Goal: Communication & Community: Answer question/provide support

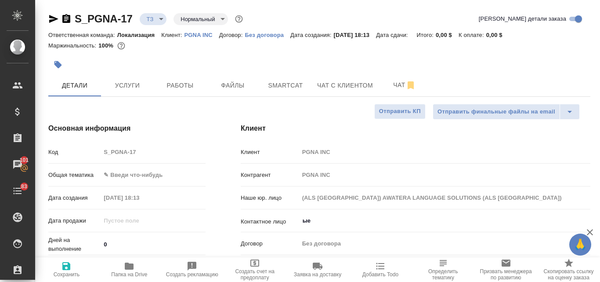
select select "RU"
click at [194, 53] on div at bounding box center [319, 54] width 542 height 2
select select "RU"
type input "[PERSON_NAME]"
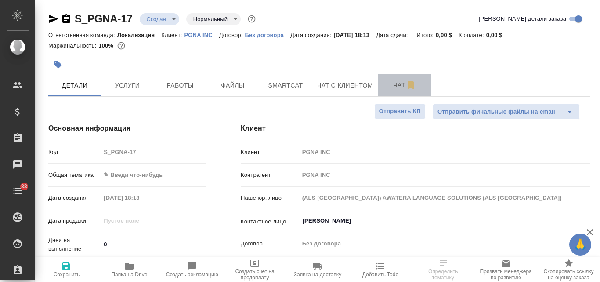
click at [396, 87] on span "Чат" at bounding box center [405, 85] width 42 height 11
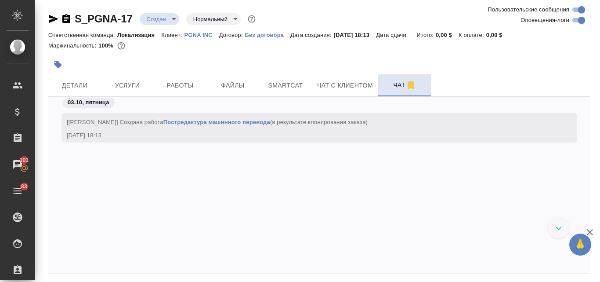
scroll to position [415, 0]
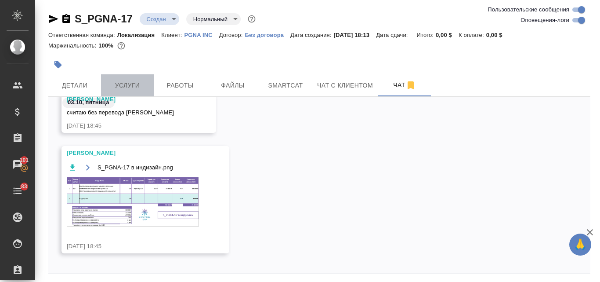
click at [126, 85] on span "Услуги" at bounding box center [127, 85] width 42 height 11
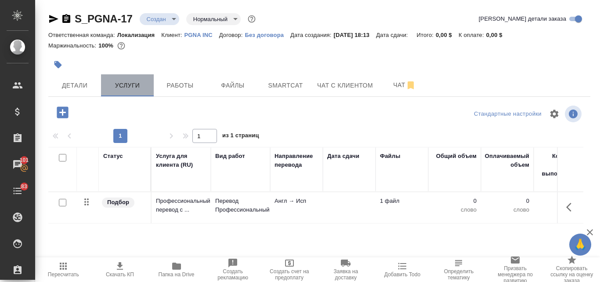
click at [126, 85] on span "Услуги" at bounding box center [127, 85] width 42 height 11
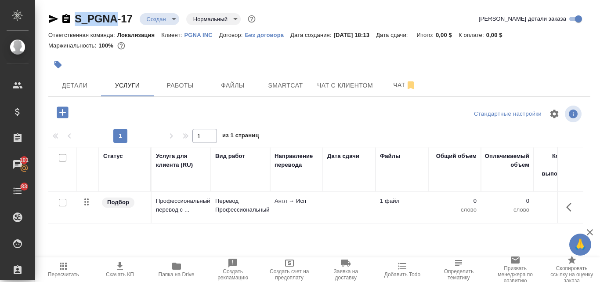
drag, startPoint x: 72, startPoint y: 22, endPoint x: 117, endPoint y: 22, distance: 44.8
click at [117, 22] on div "S_PGNA-17 Создан new Нормальный normal" at bounding box center [152, 19] width 209 height 14
copy link "S_PGNA"
click at [201, 38] on div "Ответственная команда: Локализация Клиент: PGNA INC Договор: Без договора Дата …" at bounding box center [319, 34] width 542 height 11
click at [200, 35] on p "PGNA INC" at bounding box center [202, 35] width 35 height 7
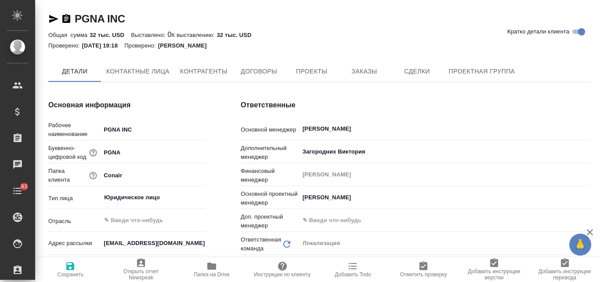
type textarea "x"
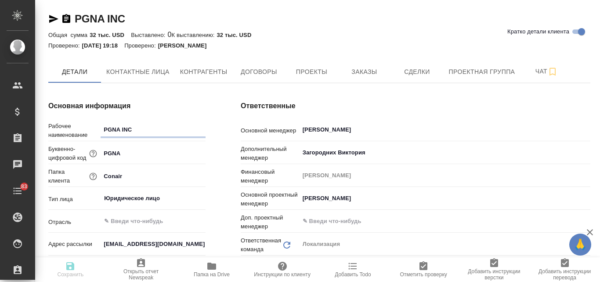
type textarea "x"
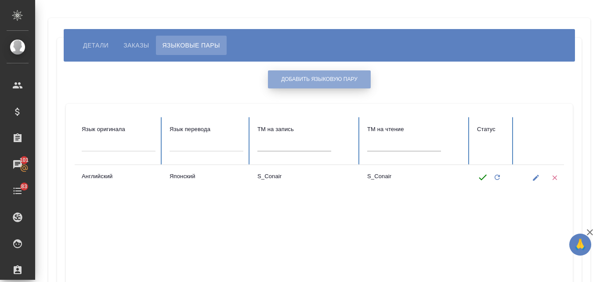
click at [313, 84] on button "Добавить языковую пару" at bounding box center [319, 79] width 103 height 18
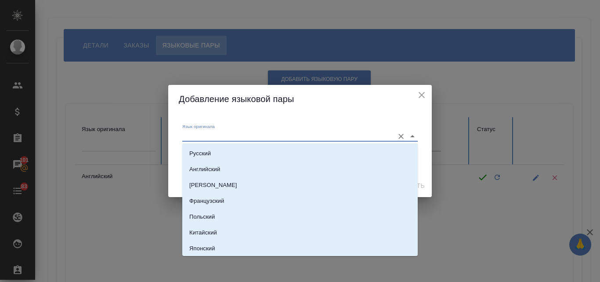
click at [211, 134] on input "Язык оригинала" at bounding box center [285, 136] width 207 height 11
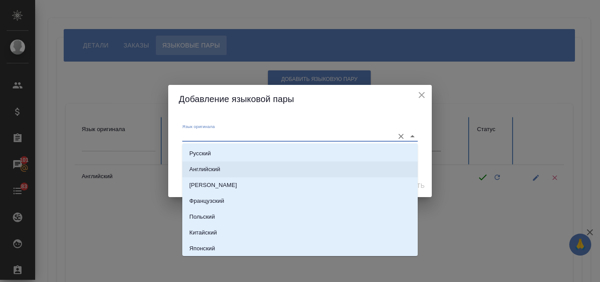
click at [208, 163] on li "Английский" at bounding box center [300, 169] width 236 height 16
type input "Английский"
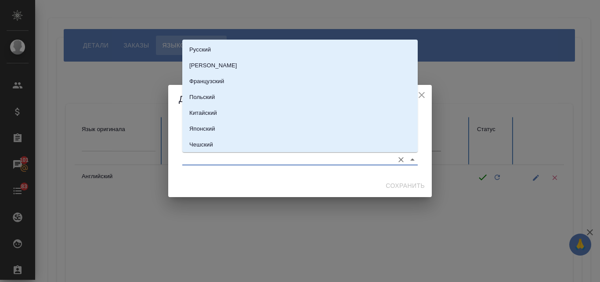
click at [197, 157] on input "Язык перевода" at bounding box center [285, 159] width 207 height 11
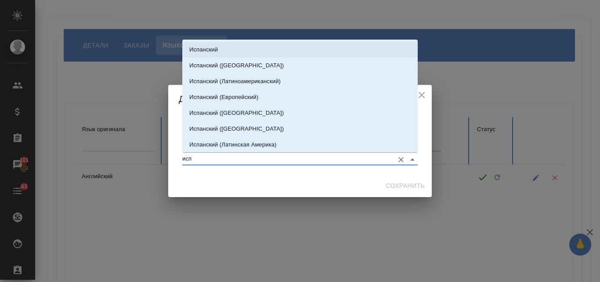
click at [244, 50] on li "Испанский" at bounding box center [300, 50] width 236 height 16
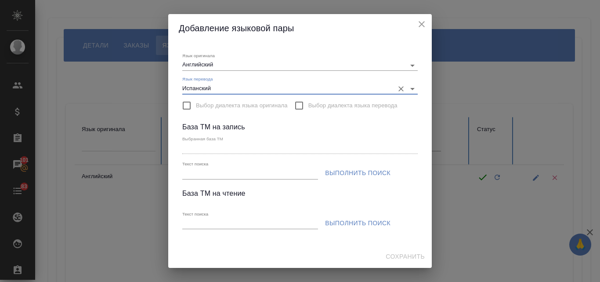
type input "Испанский"
click at [191, 174] on input "Текст поиска" at bounding box center [250, 173] width 136 height 11
paste input "S_PGNA"
type input "S_PGNA"
click at [359, 175] on span "Выполнить поиск" at bounding box center [357, 172] width 65 height 11
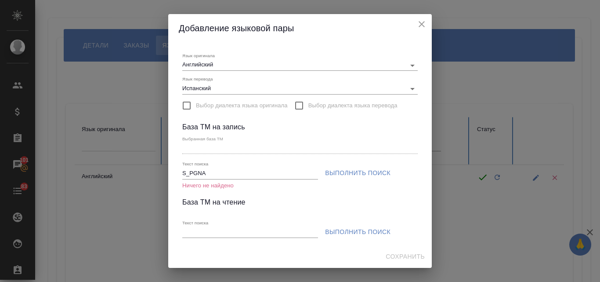
click at [422, 24] on icon "close" at bounding box center [422, 24] width 6 height 6
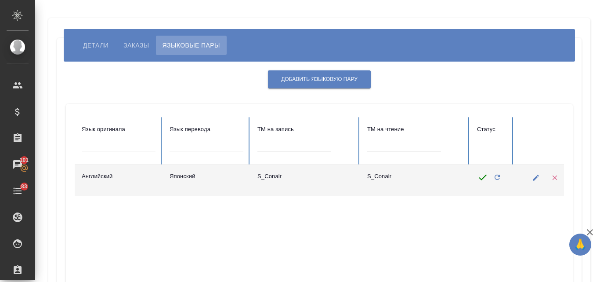
click at [271, 178] on td "S_Conair" at bounding box center [306, 180] width 110 height 31
click at [538, 175] on icon "button" at bounding box center [536, 177] width 6 height 6
type input "Японский"
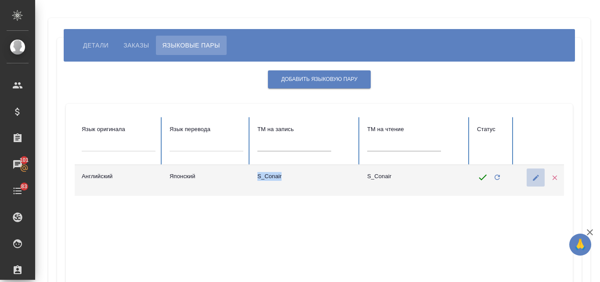
type input "S_Conair"
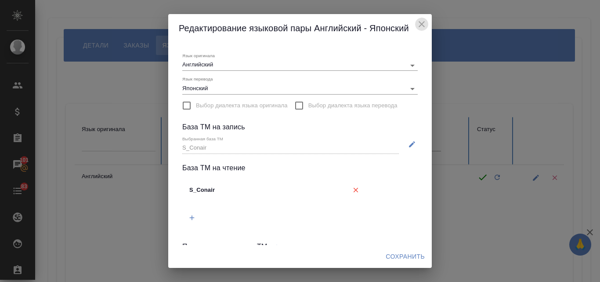
click at [424, 25] on icon "close" at bounding box center [422, 24] width 11 height 11
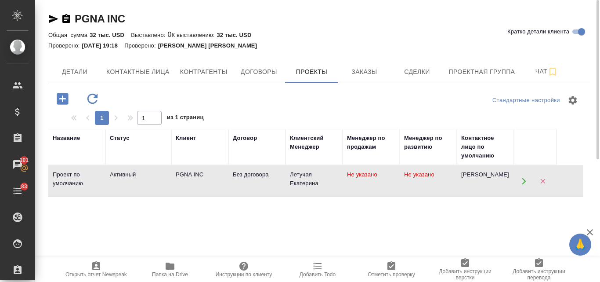
click at [241, 174] on div "Без договора" at bounding box center [257, 174] width 48 height 9
click at [365, 76] on span "Заказы" at bounding box center [364, 71] width 42 height 11
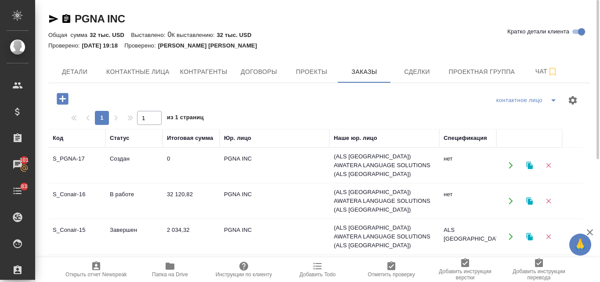
click at [79, 163] on td "S_PGNA-17" at bounding box center [76, 165] width 57 height 31
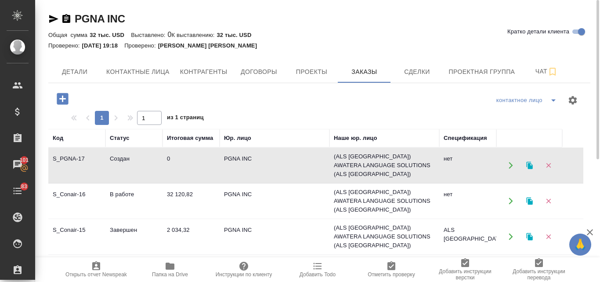
click at [91, 192] on td "S_Conair-16" at bounding box center [76, 200] width 57 height 31
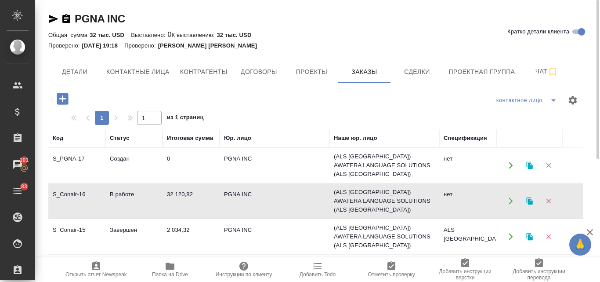
click at [78, 155] on td "S_PGNA-17" at bounding box center [76, 165] width 57 height 31
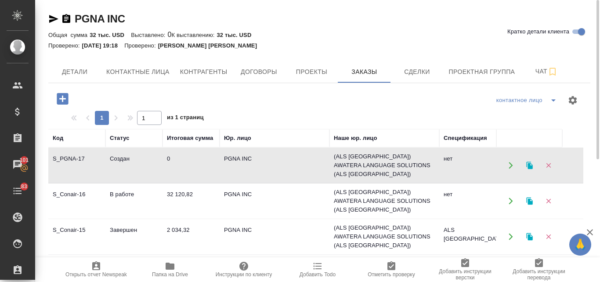
click at [126, 197] on td "В работе" at bounding box center [133, 200] width 57 height 31
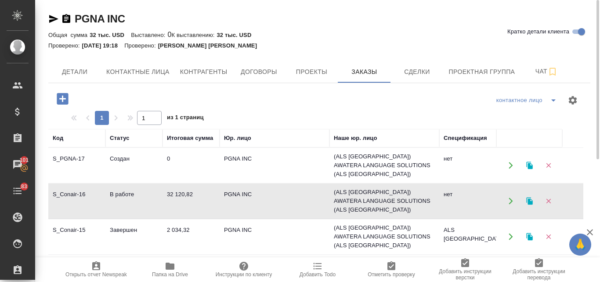
click at [115, 160] on td "Создан" at bounding box center [133, 165] width 57 height 31
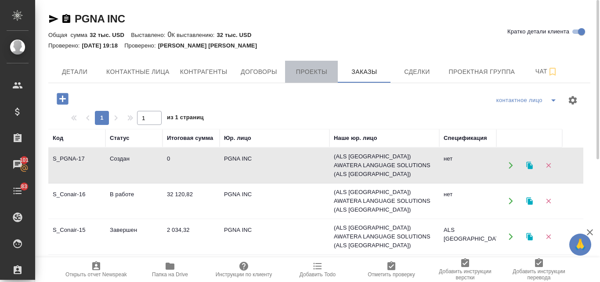
click at [309, 73] on span "Проекты" at bounding box center [312, 71] width 42 height 11
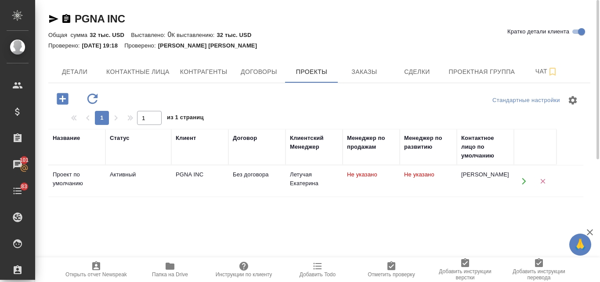
click at [189, 173] on div "PGNA INC" at bounding box center [200, 174] width 48 height 9
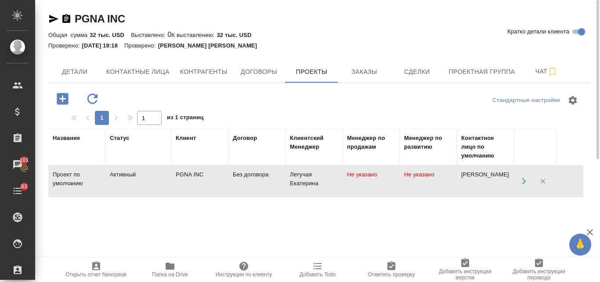
click at [142, 175] on div "Активный" at bounding box center [138, 174] width 57 height 9
click at [165, 269] on icon "button" at bounding box center [170, 266] width 11 height 11
click at [171, 266] on icon "button" at bounding box center [170, 265] width 9 height 7
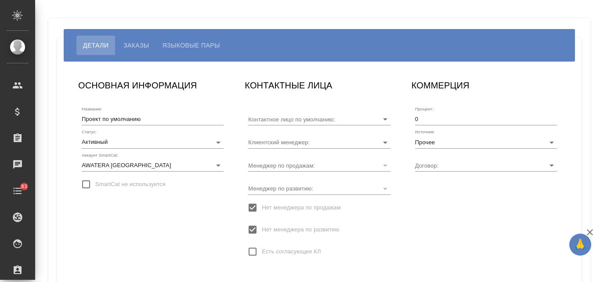
type input "[PERSON_NAME]"
type input "Летучая Екатерина"
type input "Без договора"
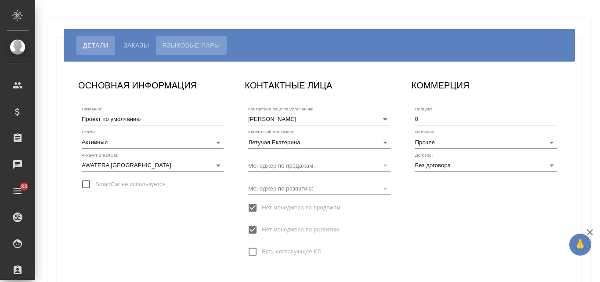
click at [185, 43] on span "Языковые пары" at bounding box center [192, 45] width 58 height 11
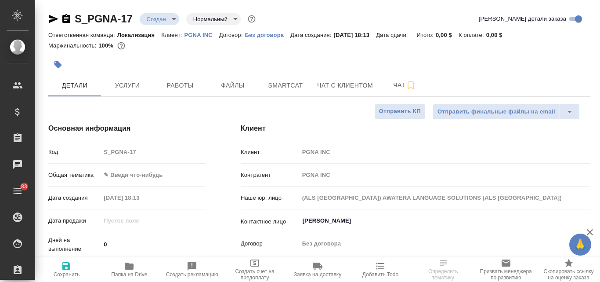
select select "RU"
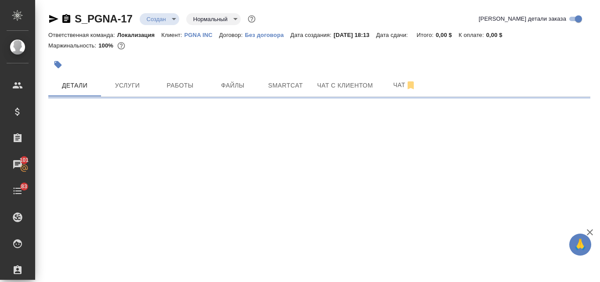
select select "RU"
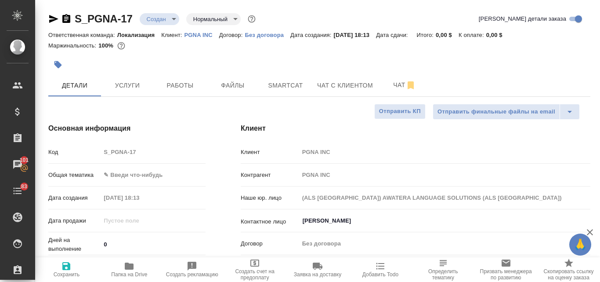
type textarea "x"
click at [400, 88] on span "Чат" at bounding box center [405, 85] width 42 height 11
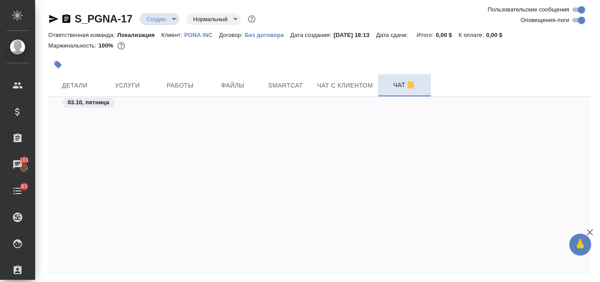
scroll to position [415, 0]
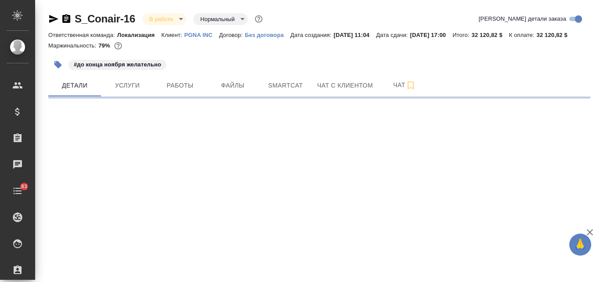
select select "RU"
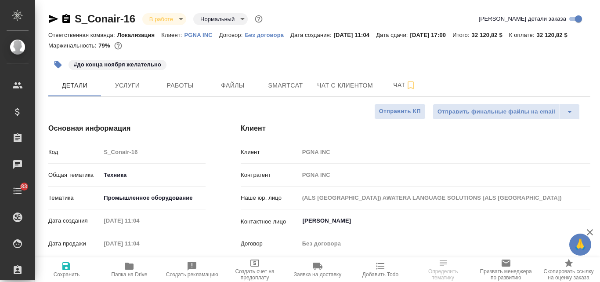
type textarea "x"
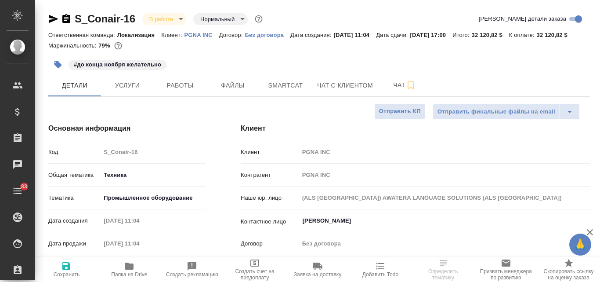
type textarea "x"
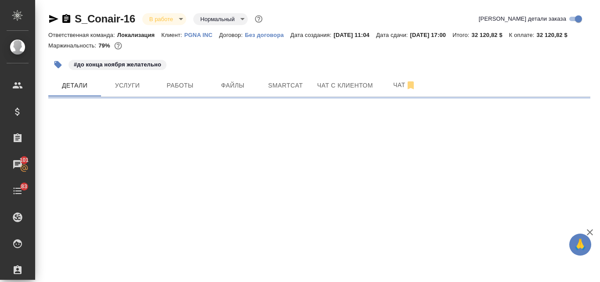
select select "RU"
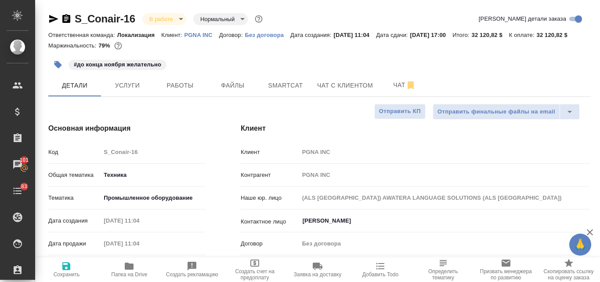
type textarea "x"
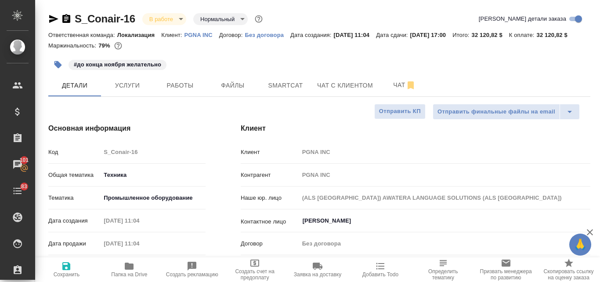
type textarea "x"
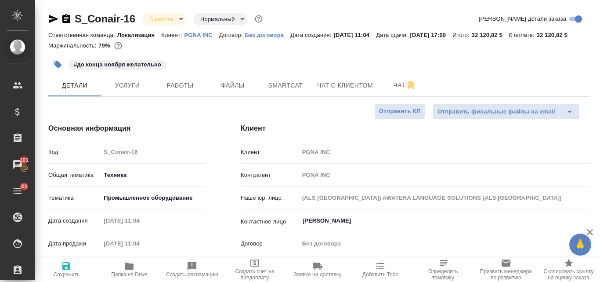
type textarea "x"
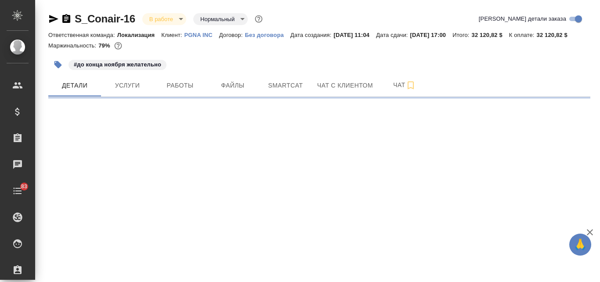
select select "RU"
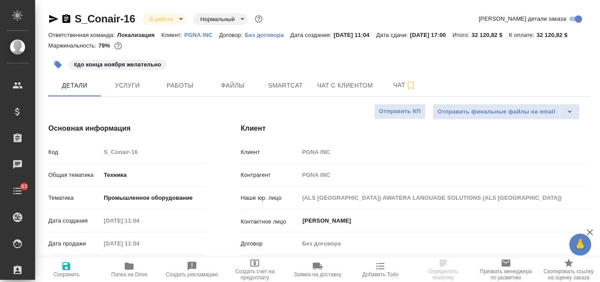
type textarea "x"
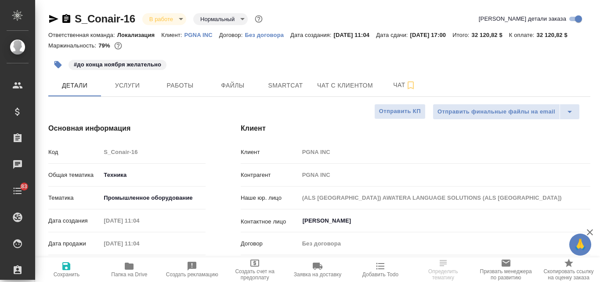
type textarea "x"
select select "RU"
type textarea "x"
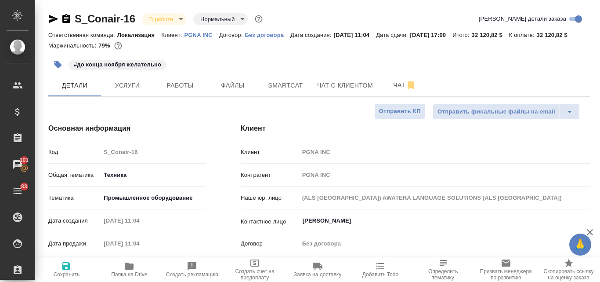
type textarea "x"
click at [575, 53] on div at bounding box center [319, 52] width 542 height 2
drag, startPoint x: 600, startPoint y: 44, endPoint x: 600, endPoint y: 59, distance: 15.8
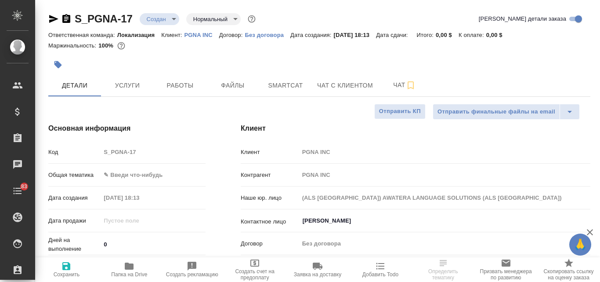
select select "RU"
type textarea "x"
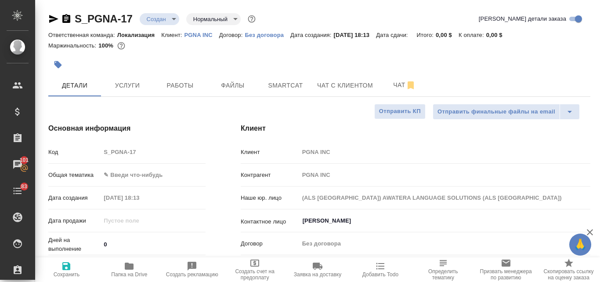
type textarea "x"
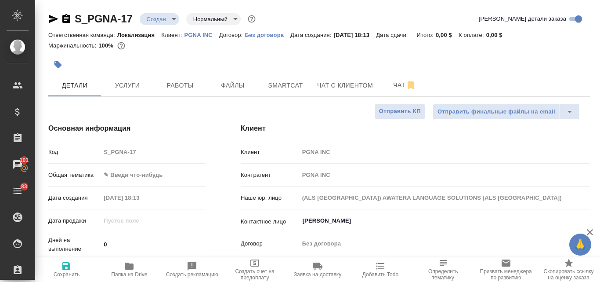
type textarea "x"
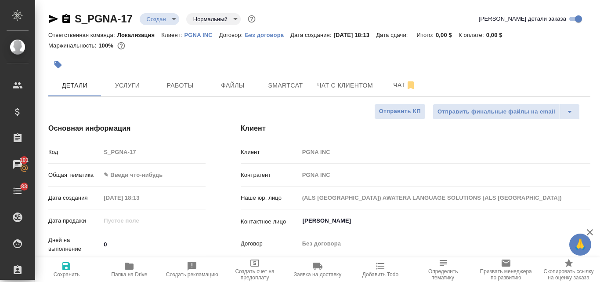
type textarea "x"
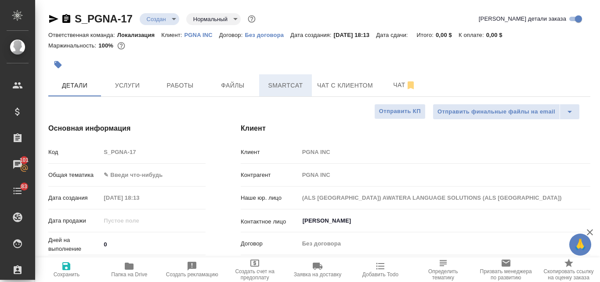
click at [286, 81] on span "Smartcat" at bounding box center [286, 85] width 42 height 11
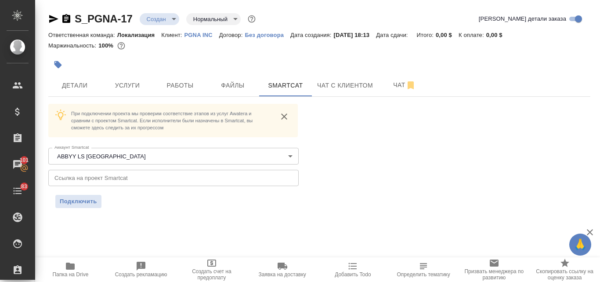
drag, startPoint x: 71, startPoint y: 17, endPoint x: 85, endPoint y: 20, distance: 14.8
click at [85, 20] on div "S_PGNA-17 Создан new Нормальный normal" at bounding box center [152, 19] width 209 height 14
drag, startPoint x: 76, startPoint y: 11, endPoint x: 114, endPoint y: 15, distance: 38.9
click at [114, 15] on div "S_PGNA-17 Создан new Нормальный normal Кратко детали заказа Ответственная коман…" at bounding box center [320, 115] width 552 height 230
copy link "S_PGNA"
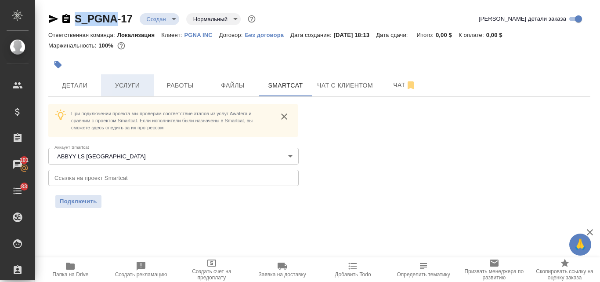
click at [123, 84] on span "Услуги" at bounding box center [127, 85] width 42 height 11
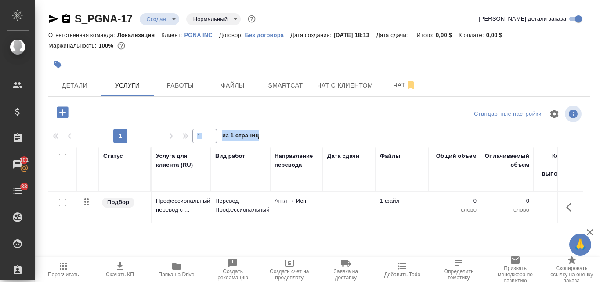
drag, startPoint x: 600, startPoint y: 133, endPoint x: 599, endPoint y: 92, distance: 41.3
click at [599, 92] on div "S_PGNA-17 Создан new Нормальный normal Кратко детали заказа Ответственная коман…" at bounding box center [317, 179] width 565 height 358
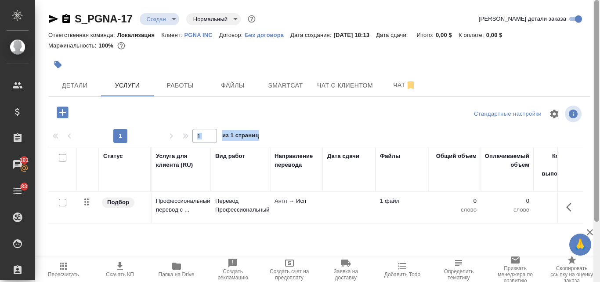
drag, startPoint x: 596, startPoint y: 107, endPoint x: 597, endPoint y: 95, distance: 12.4
click at [597, 95] on div at bounding box center [597, 111] width 5 height 222
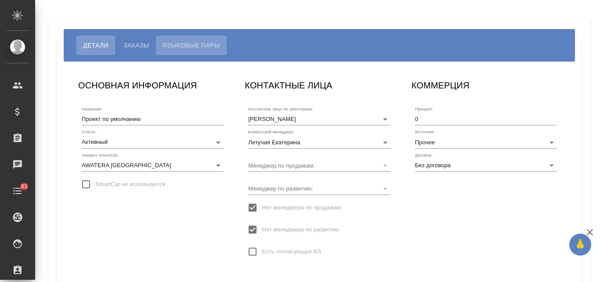
click at [186, 47] on span "Языковые пары" at bounding box center [192, 45] width 58 height 11
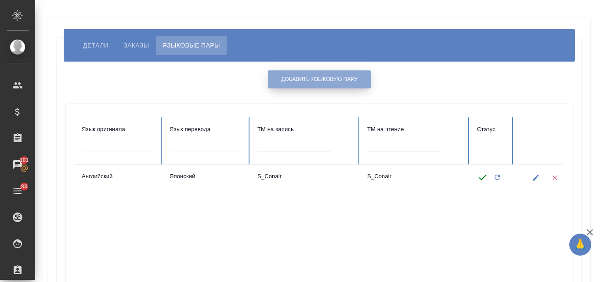
click at [330, 80] on span "Добавить языковую пару" at bounding box center [319, 79] width 76 height 7
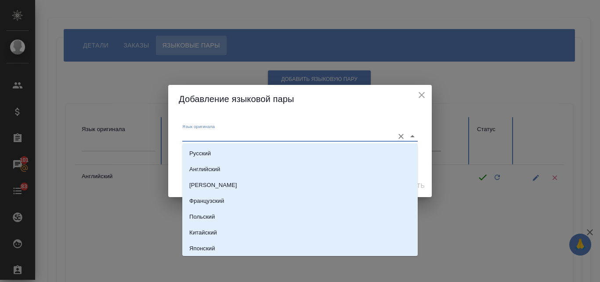
click at [207, 135] on input "Язык оригинала" at bounding box center [285, 136] width 207 height 11
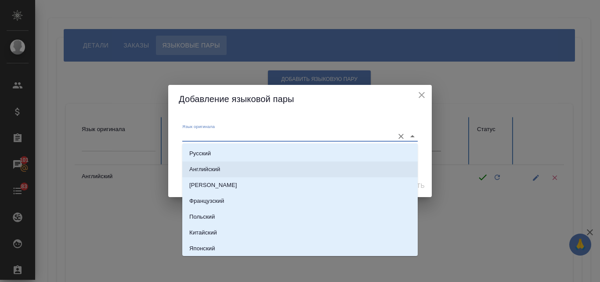
click at [203, 169] on p "Английский" at bounding box center [204, 169] width 31 height 9
type input "Английский"
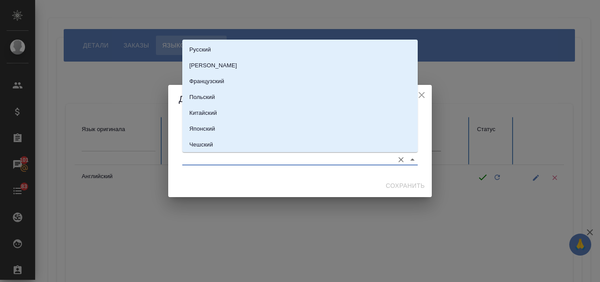
click at [192, 158] on input "Язык перевода" at bounding box center [285, 159] width 207 height 11
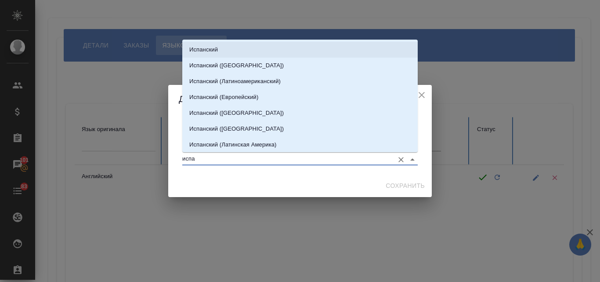
click at [216, 53] on p "Испанский" at bounding box center [203, 49] width 29 height 9
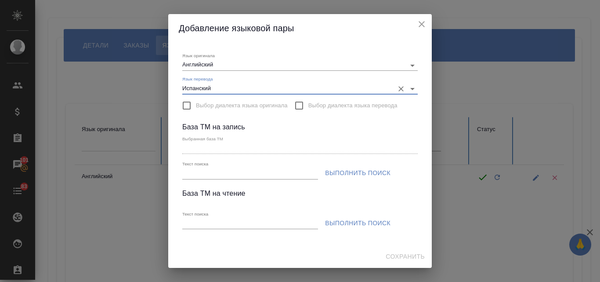
type input "Испанский"
click at [188, 174] on input "Текст поиска" at bounding box center [250, 173] width 136 height 11
paste input "S_PGNA"
type input "S_PGNA"
click at [345, 171] on span "Выполнить поиск" at bounding box center [357, 172] width 65 height 11
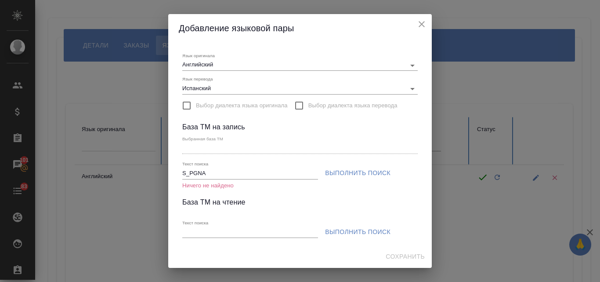
click at [424, 21] on icon "close" at bounding box center [422, 24] width 11 height 11
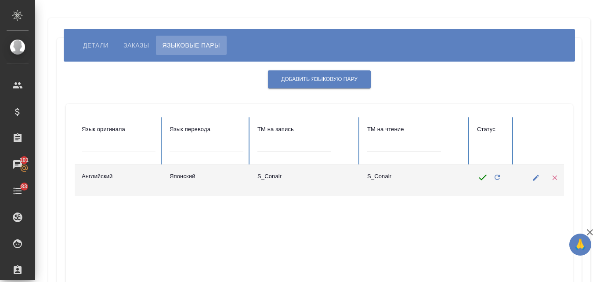
click at [190, 182] on td "Японский" at bounding box center [207, 180] width 88 height 31
click at [538, 180] on icon "button" at bounding box center [536, 178] width 8 height 8
type input "Японский"
type input "S_Conair"
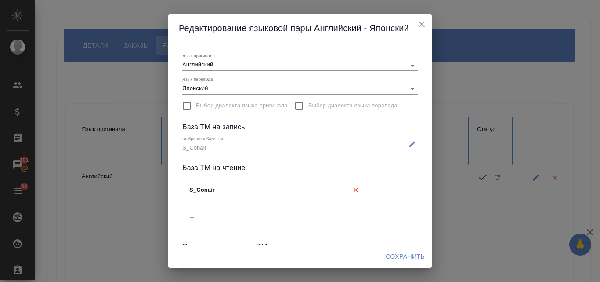
click at [421, 27] on icon "close" at bounding box center [422, 24] width 11 height 11
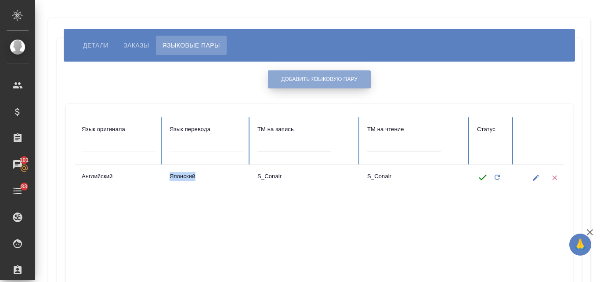
click at [311, 83] on span "Добавить языковую пару" at bounding box center [319, 79] width 76 height 7
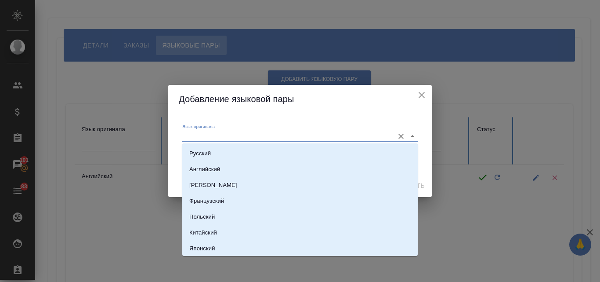
click at [207, 132] on input "Язык оригинала" at bounding box center [285, 136] width 207 height 11
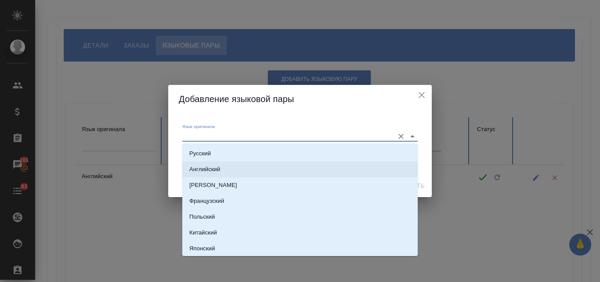
click at [193, 165] on p "Английский" at bounding box center [204, 169] width 31 height 9
type input "Английский"
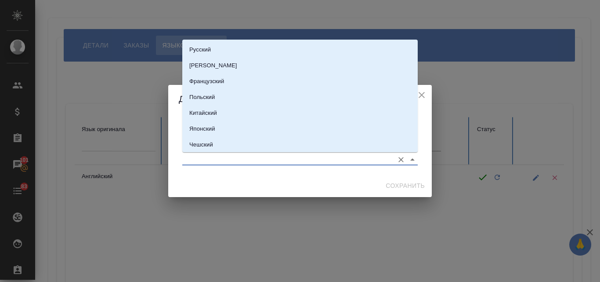
click at [190, 158] on input "Язык перевода" at bounding box center [285, 159] width 207 height 11
type input "г"
click at [213, 66] on p "Испанский" at bounding box center [203, 65] width 29 height 9
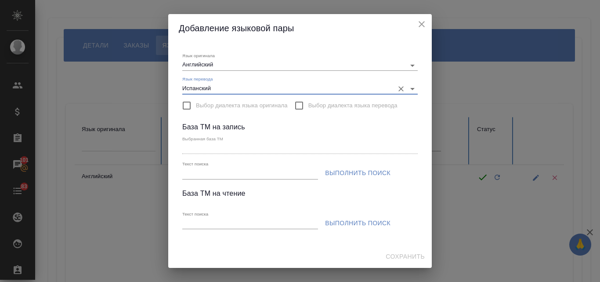
type input "Испанский"
click at [197, 167] on div "Текст поиска" at bounding box center [250, 170] width 136 height 18
click at [194, 171] on input "Текст поиска" at bounding box center [250, 173] width 136 height 11
paste input "S_PGNA"
type input "S_PGNA"
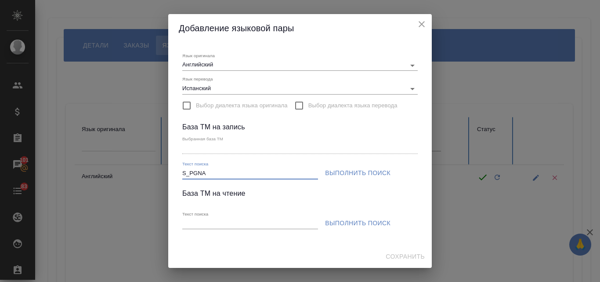
click at [352, 173] on span "Выполнить поиск" at bounding box center [357, 172] width 65 height 11
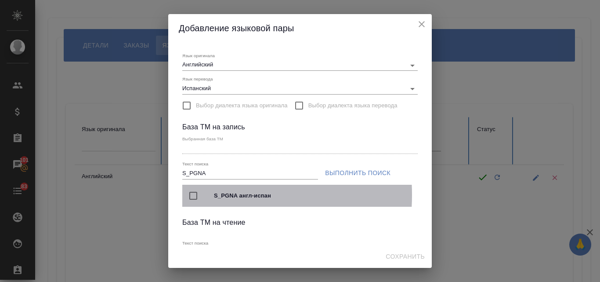
click at [194, 195] on input "checkbox" at bounding box center [193, 195] width 18 height 18
type input "S_PGNA англ-испан"
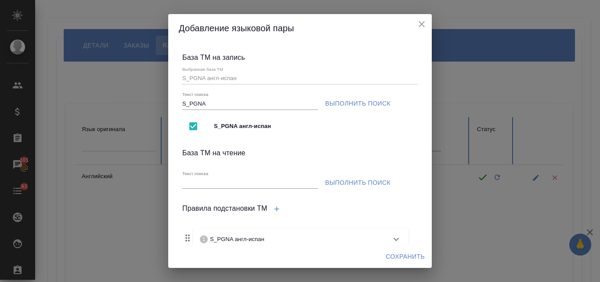
scroll to position [87, 0]
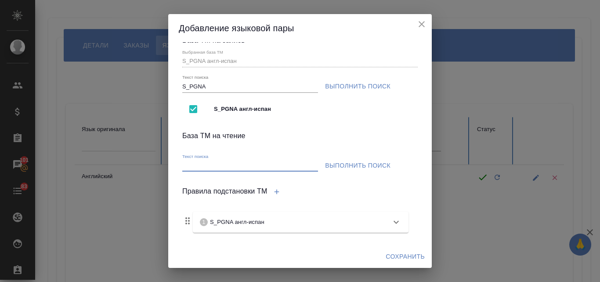
click at [194, 163] on input "Текст поиска" at bounding box center [250, 165] width 136 height 11
paste input "S_PGNA"
type input "S_PGNA"
click at [359, 163] on span "Выполнить поиск" at bounding box center [357, 165] width 65 height 11
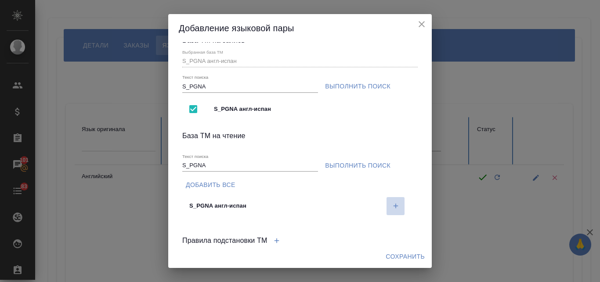
click at [392, 209] on icon "button" at bounding box center [396, 206] width 8 height 8
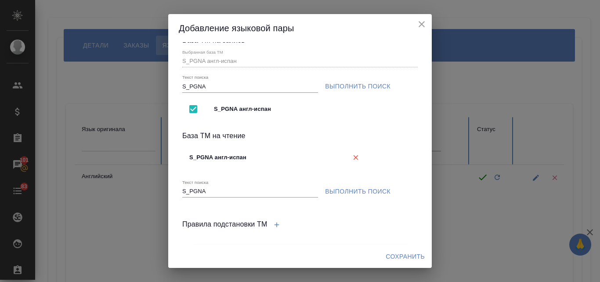
click at [392, 253] on span "Сохранить" at bounding box center [405, 256] width 39 height 11
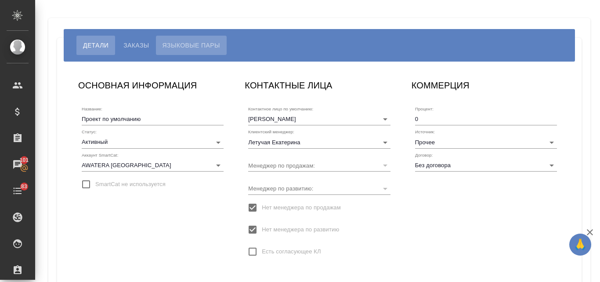
click at [184, 47] on span "Языковые пары" at bounding box center [192, 45] width 58 height 11
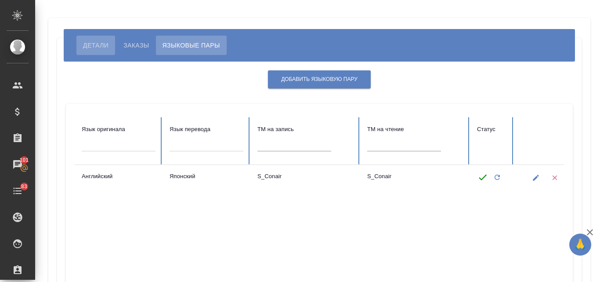
click at [98, 51] on button "Детали" at bounding box center [95, 45] width 39 height 19
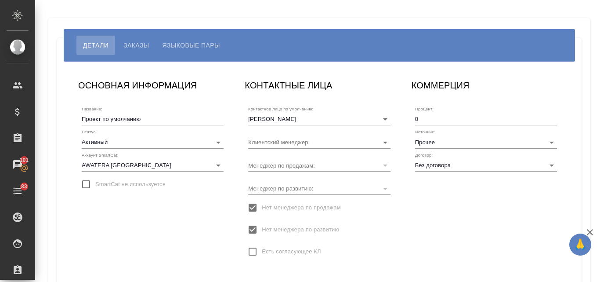
type input "Летучая Екатерина"
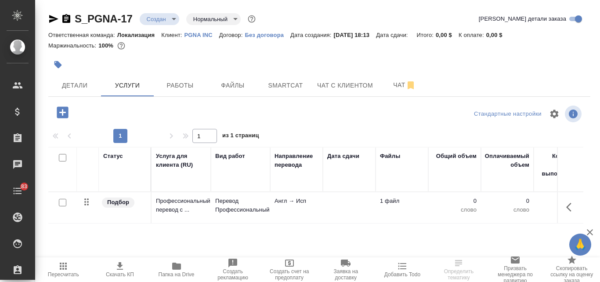
click at [63, 202] on input "checkbox" at bounding box center [62, 202] width 7 height 7
checkbox input "true"
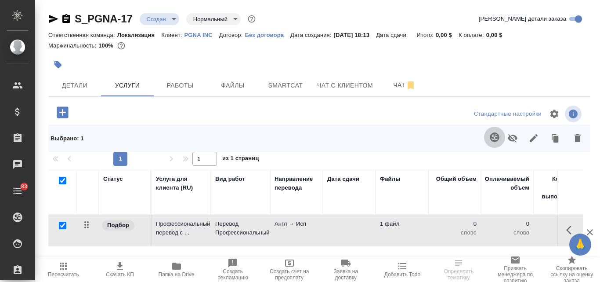
click at [492, 138] on icon "button" at bounding box center [495, 137] width 11 height 11
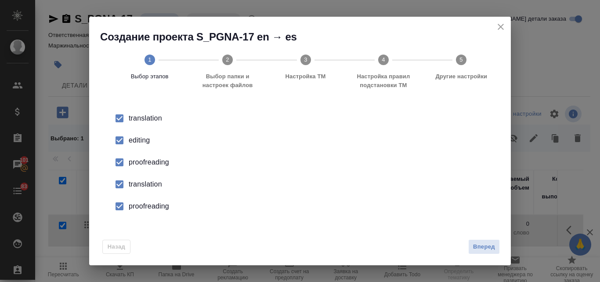
click at [137, 139] on div "editing" at bounding box center [309, 140] width 361 height 11
click at [136, 163] on div "proofreading" at bounding box center [309, 162] width 361 height 11
click at [136, 186] on div "translation" at bounding box center [309, 184] width 361 height 11
click at [138, 205] on div "proofreading" at bounding box center [309, 206] width 361 height 11
click at [478, 244] on span "Вперед" at bounding box center [484, 247] width 22 height 10
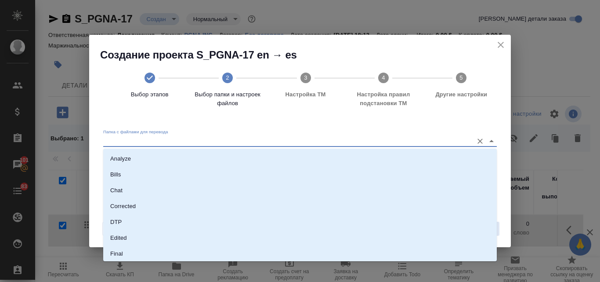
click at [158, 137] on input "Папка с файлами для перевода" at bounding box center [286, 141] width 366 height 11
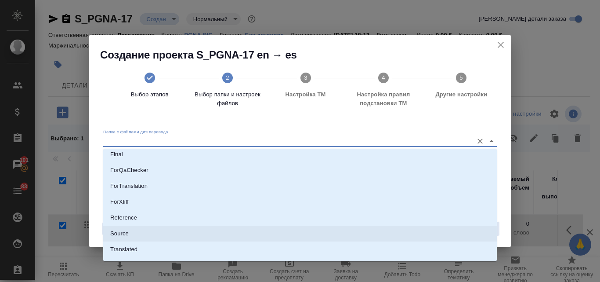
click at [251, 237] on li "Source" at bounding box center [300, 233] width 394 height 16
type input "Source"
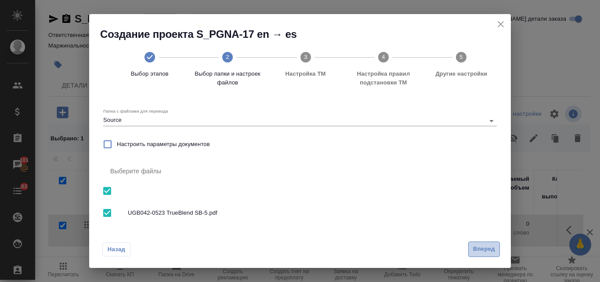
click at [476, 248] on span "Вперед" at bounding box center [484, 249] width 22 height 10
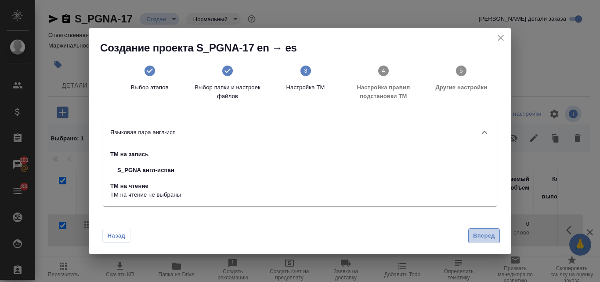
click at [479, 236] on span "Вперед" at bounding box center [484, 236] width 22 height 10
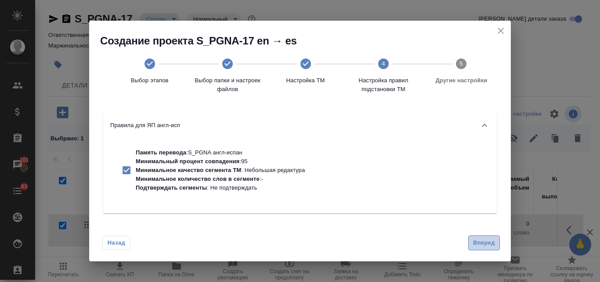
click at [479, 236] on button "Вперед" at bounding box center [485, 242] width 32 height 15
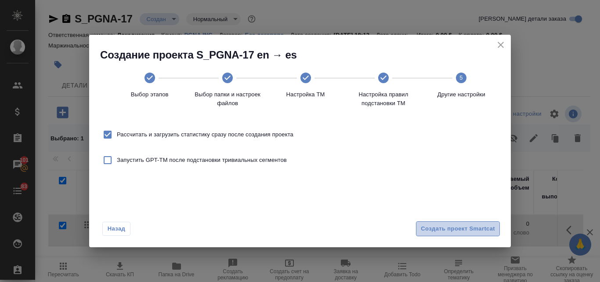
click at [471, 232] on span "Создать проект Smartcat" at bounding box center [458, 229] width 74 height 10
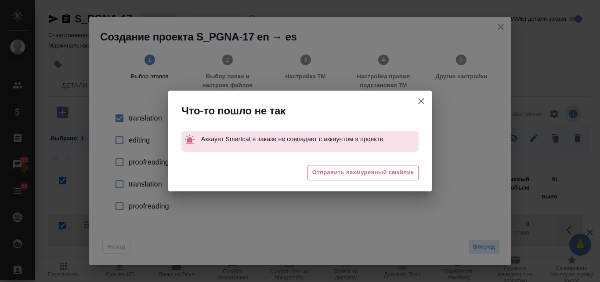
click at [421, 101] on icon "button" at bounding box center [421, 101] width 6 height 6
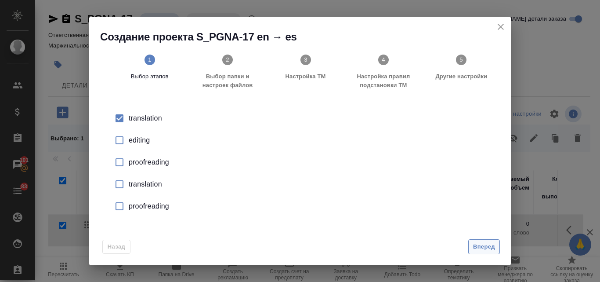
click at [481, 245] on span "Вперед" at bounding box center [484, 247] width 22 height 10
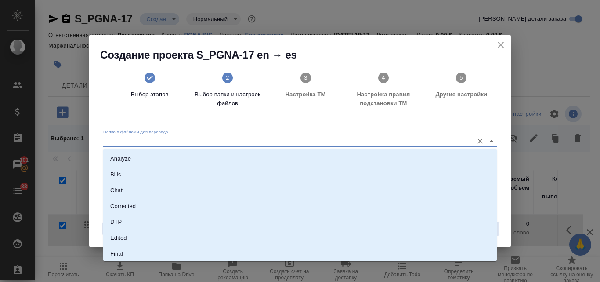
click at [165, 140] on input "Папка с файлами для перевода" at bounding box center [286, 141] width 366 height 11
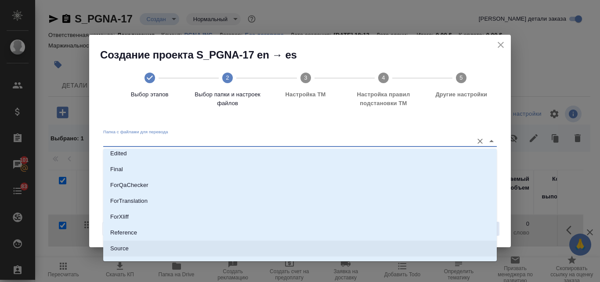
click at [265, 243] on li "Source" at bounding box center [300, 248] width 394 height 16
type input "Source"
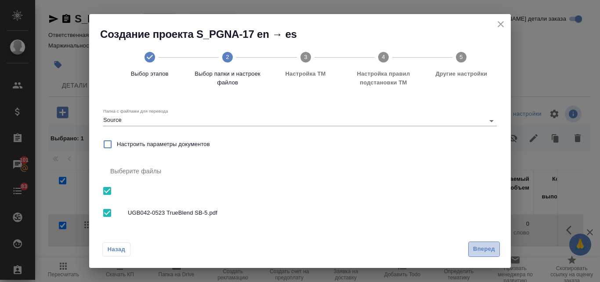
click at [490, 250] on span "Вперед" at bounding box center [484, 249] width 22 height 10
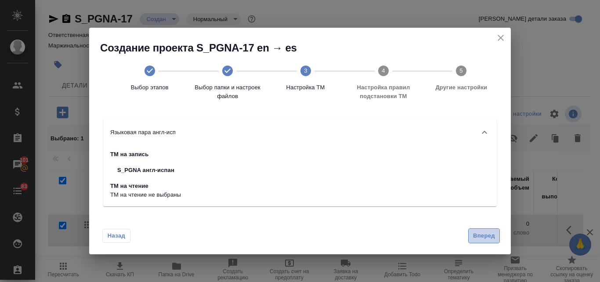
click at [480, 233] on span "Вперед" at bounding box center [484, 236] width 22 height 10
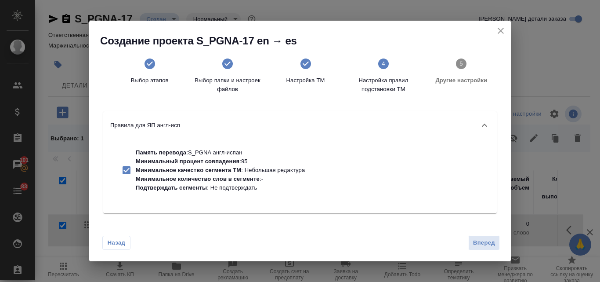
click at [479, 233] on div "Назад Вперед" at bounding box center [300, 240] width 422 height 41
click at [479, 240] on span "Вперед" at bounding box center [484, 243] width 22 height 10
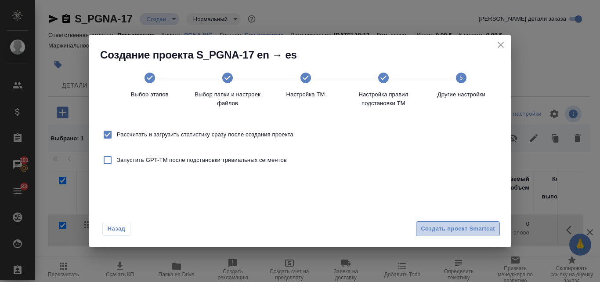
click at [463, 230] on span "Создать проект Smartcat" at bounding box center [458, 229] width 74 height 10
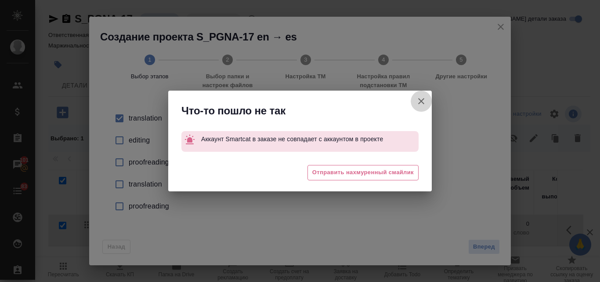
click at [421, 100] on icon "button" at bounding box center [421, 101] width 6 height 6
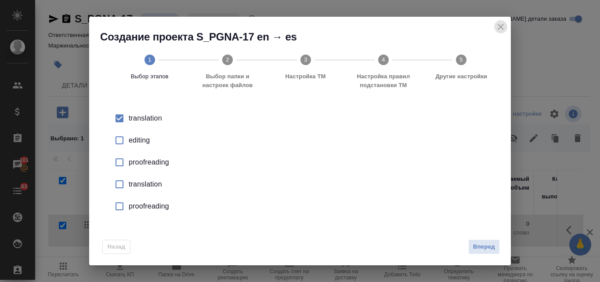
click at [499, 25] on icon "close" at bounding box center [501, 27] width 6 height 6
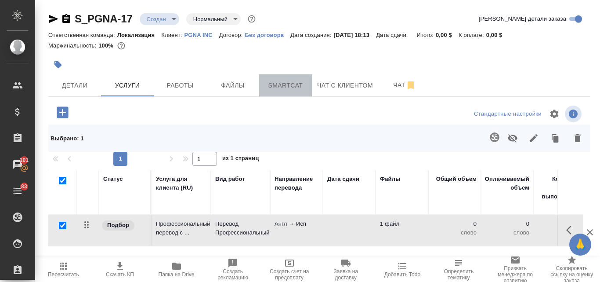
click at [283, 87] on span "Smartcat" at bounding box center [286, 85] width 42 height 11
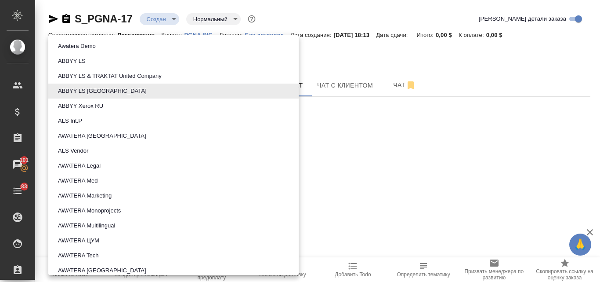
click at [123, 150] on body "🙏 .cls-1 fill:#fff; AWATERA Valyaeva [PERSON_NAME] Спецификации Заказы 101 Чаты…" at bounding box center [300, 141] width 600 height 282
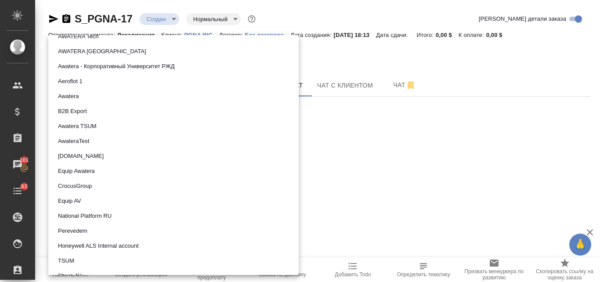
scroll to position [221, 0]
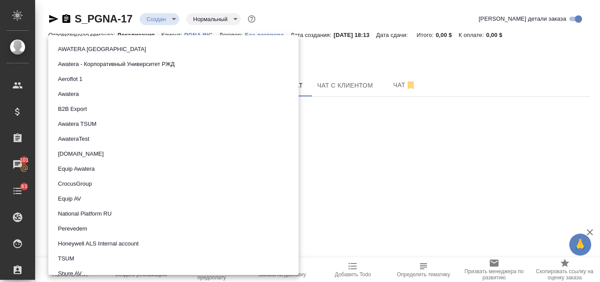
drag, startPoint x: 276, startPoint y: 123, endPoint x: 271, endPoint y: 135, distance: 13.4
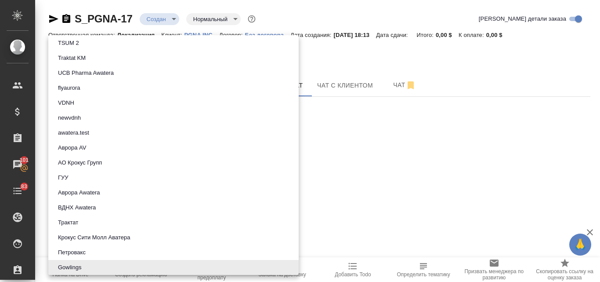
scroll to position [624, 0]
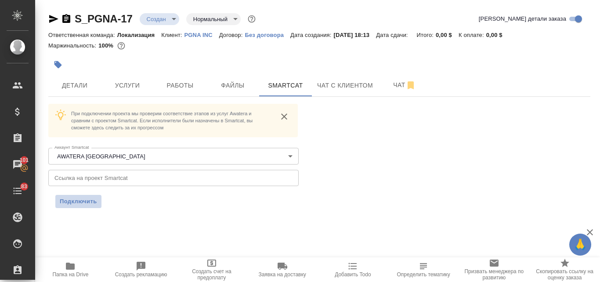
click at [89, 205] on span "Подключить" at bounding box center [78, 201] width 37 height 9
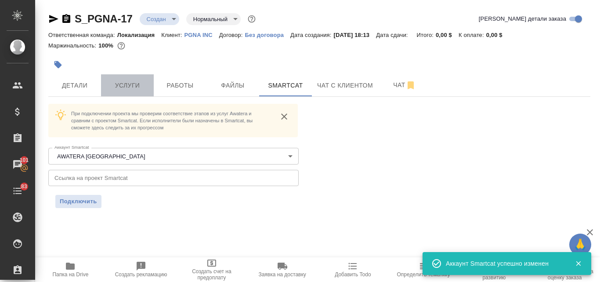
click at [124, 88] on span "Услуги" at bounding box center [127, 85] width 42 height 11
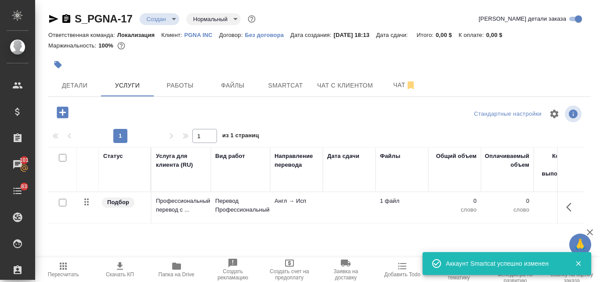
click at [62, 202] on input "checkbox" at bounding box center [62, 202] width 7 height 7
checkbox input "true"
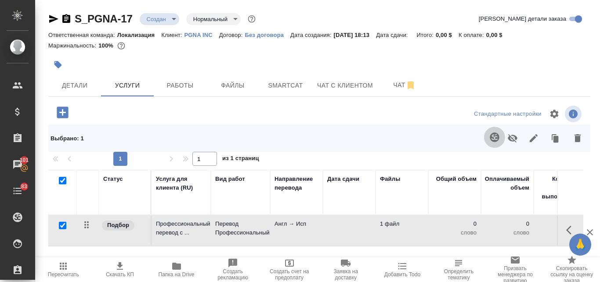
click at [487, 142] on button "button" at bounding box center [494, 137] width 21 height 21
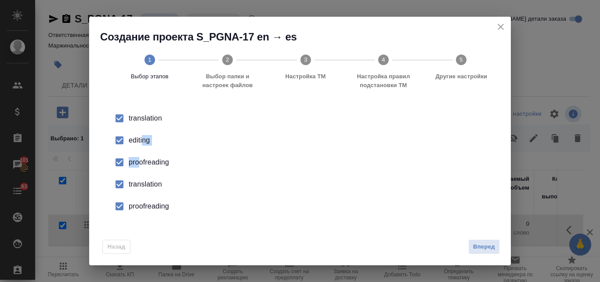
drag, startPoint x: 142, startPoint y: 140, endPoint x: 138, endPoint y: 162, distance: 22.8
click at [138, 162] on ul "translation editing proofreading translation proofreading" at bounding box center [300, 162] width 394 height 110
click at [119, 142] on input "checkbox" at bounding box center [119, 140] width 18 height 18
click at [117, 162] on input "checkbox" at bounding box center [119, 162] width 18 height 18
click at [120, 185] on input "checkbox" at bounding box center [119, 184] width 18 height 18
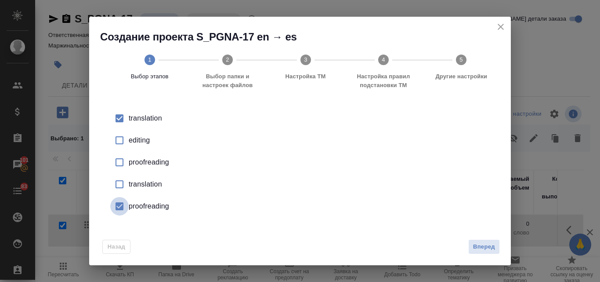
click at [119, 205] on input "checkbox" at bounding box center [119, 206] width 18 height 18
click at [480, 247] on span "Вперед" at bounding box center [484, 247] width 22 height 10
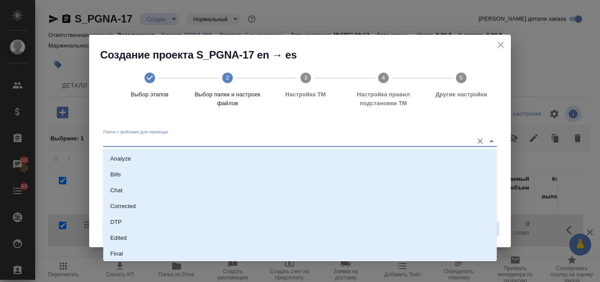
click at [188, 142] on input "Папка с файлами для перевода" at bounding box center [286, 141] width 366 height 11
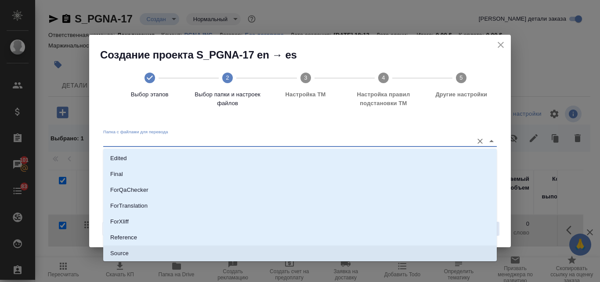
scroll to position [95, 0]
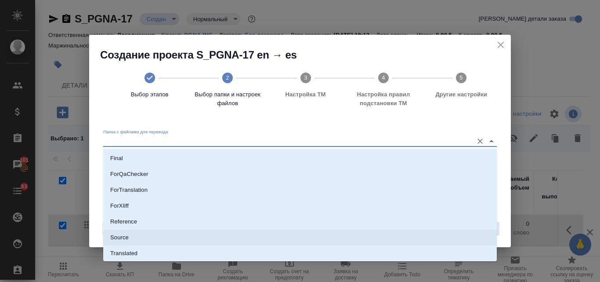
type input "Source"
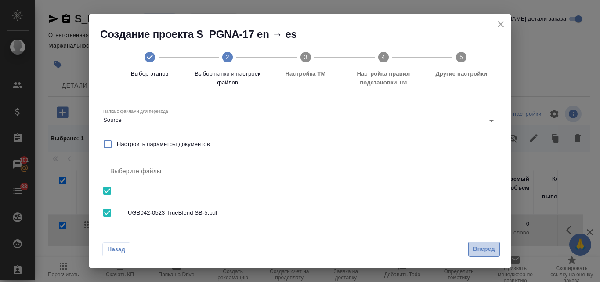
click at [486, 247] on span "Вперед" at bounding box center [484, 249] width 22 height 10
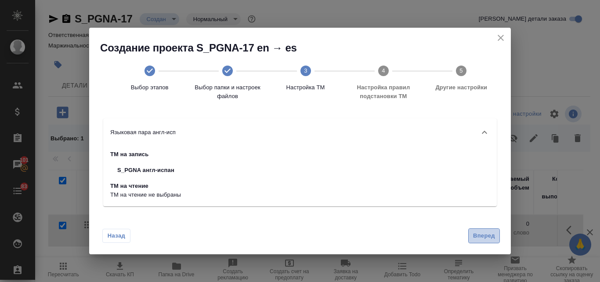
click at [485, 237] on span "Вперед" at bounding box center [484, 236] width 22 height 10
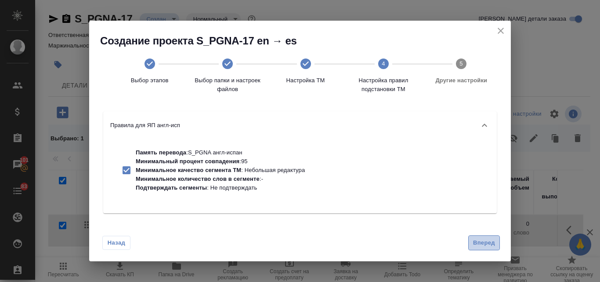
click at [485, 237] on button "Вперед" at bounding box center [485, 242] width 32 height 15
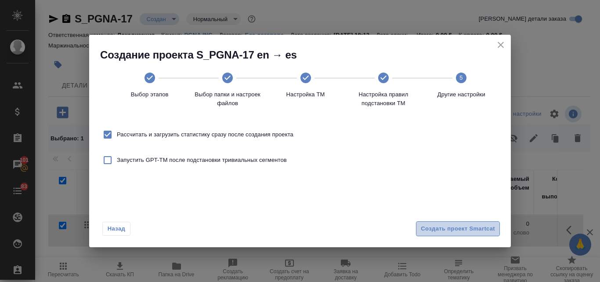
click at [475, 227] on span "Создать проект Smartcat" at bounding box center [458, 229] width 74 height 10
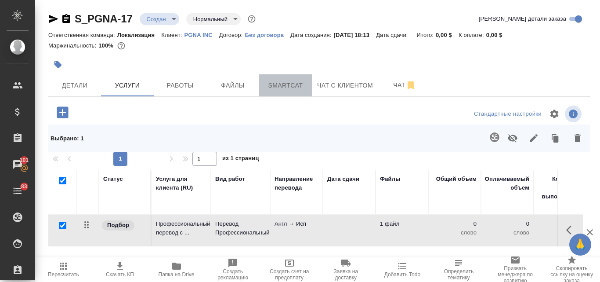
click at [291, 89] on span "Smartcat" at bounding box center [286, 85] width 42 height 11
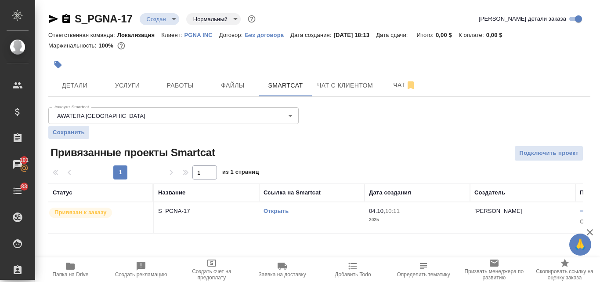
click at [273, 208] on link "Открыть" at bounding box center [276, 210] width 25 height 7
click at [399, 86] on span "Чат" at bounding box center [405, 85] width 42 height 11
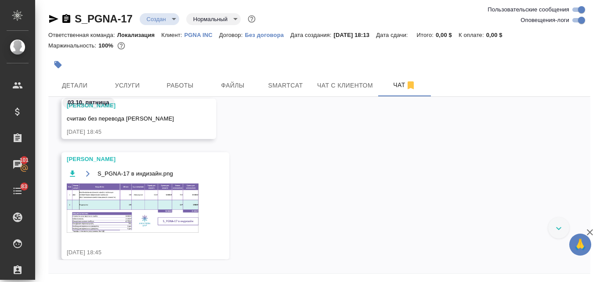
scroll to position [438, 0]
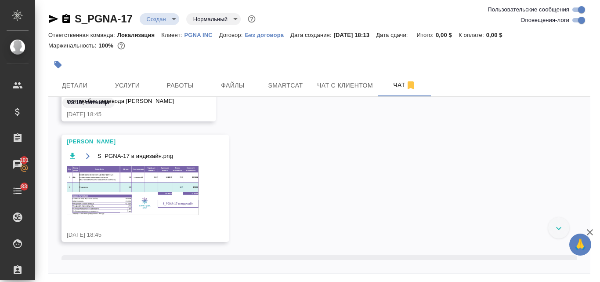
click at [103, 197] on img at bounding box center [133, 190] width 132 height 49
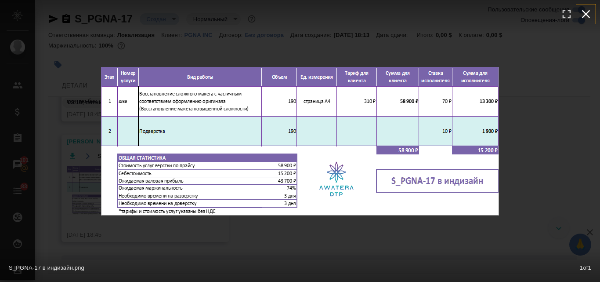
click at [587, 12] on icon "button" at bounding box center [586, 14] width 14 height 14
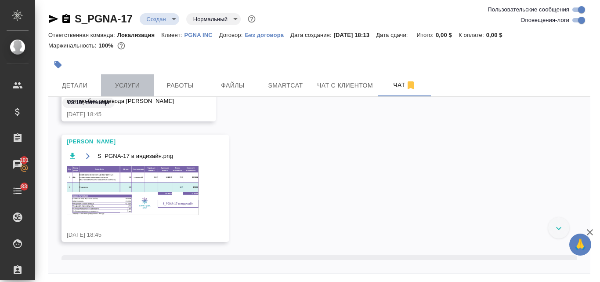
click at [131, 90] on span "Услуги" at bounding box center [127, 85] width 42 height 11
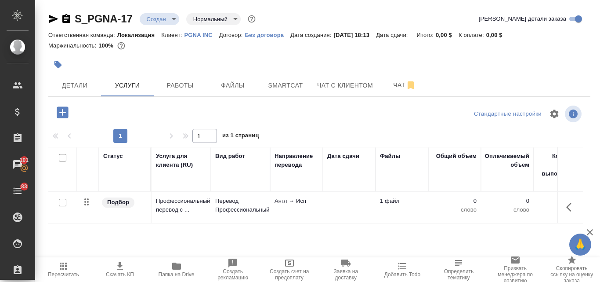
click at [63, 116] on icon "button" at bounding box center [62, 111] width 11 height 11
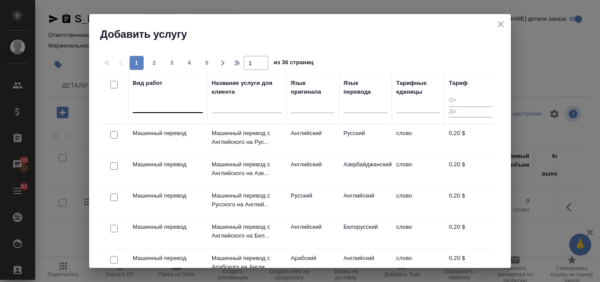
click at [147, 105] on div at bounding box center [168, 104] width 70 height 13
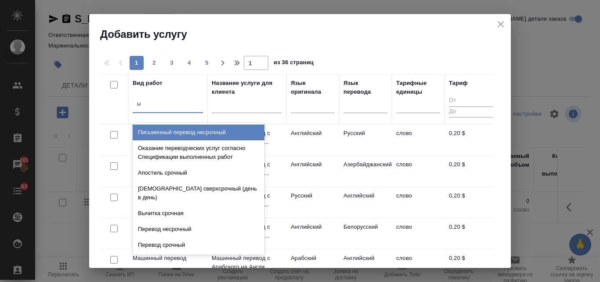
type input "ы"
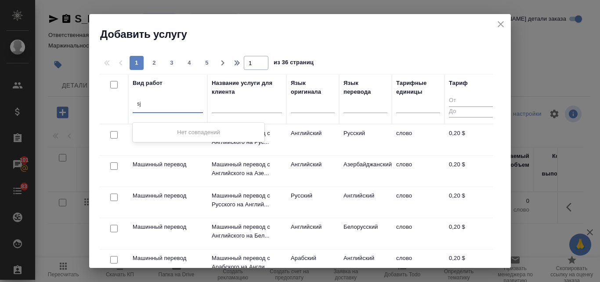
type input "s"
type input "в"
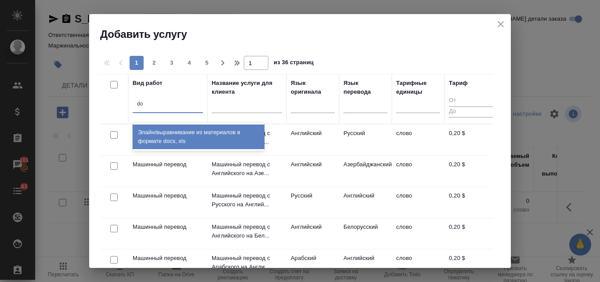
type input "d"
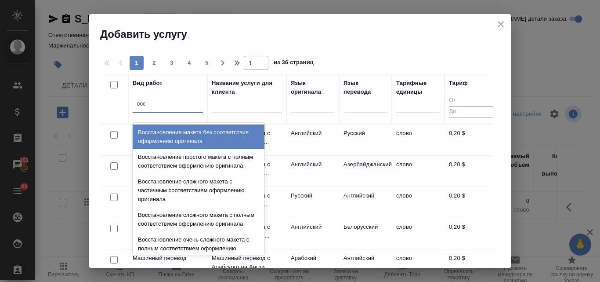
type input "восс"
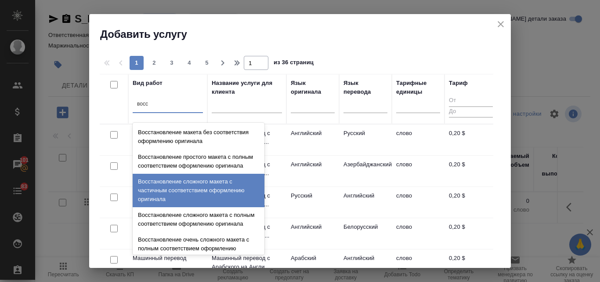
click at [176, 191] on div "Восстановление сложного макета с частичным соответствием оформлению оригинала" at bounding box center [199, 190] width 132 height 33
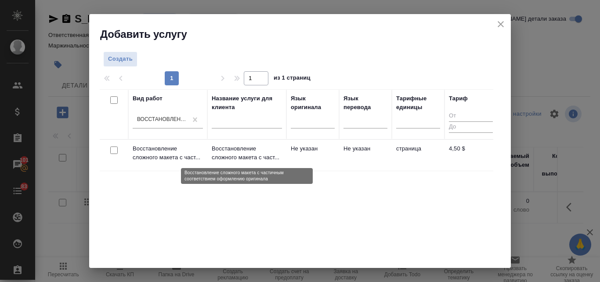
click at [259, 147] on p "Восстановление сложного макета с част..." at bounding box center [247, 153] width 70 height 18
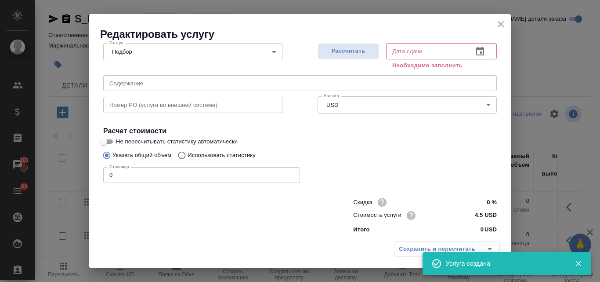
scroll to position [98, 0]
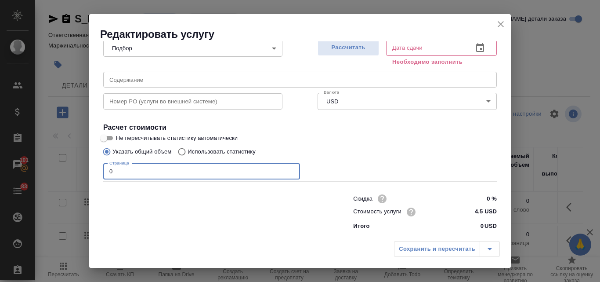
click at [121, 174] on input "0" at bounding box center [201, 172] width 197 height 16
type input "190"
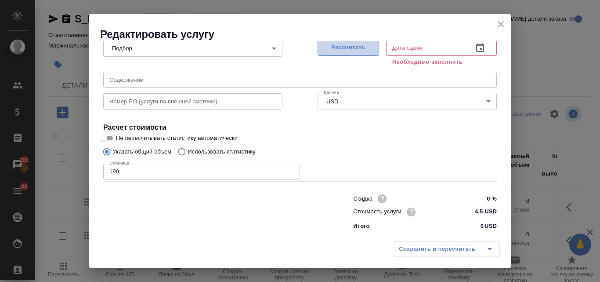
click at [344, 51] on span "Рассчитать" at bounding box center [349, 48] width 52 height 10
type input "[DATE] 16:00"
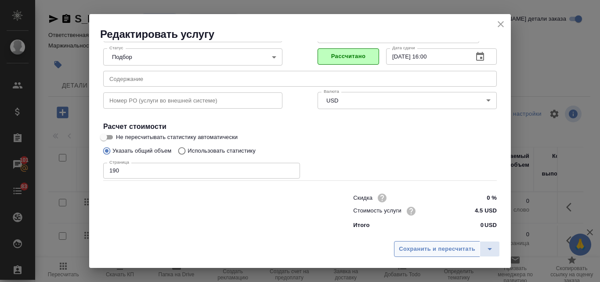
click at [407, 251] on span "Сохранить и пересчитать" at bounding box center [437, 249] width 76 height 10
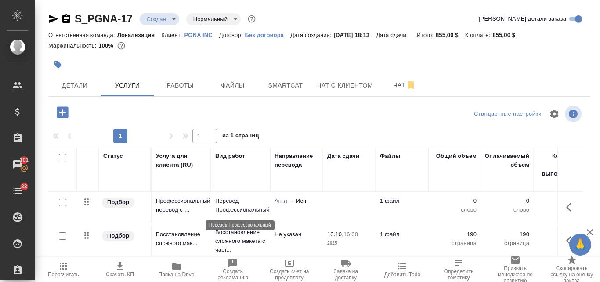
click at [227, 205] on p "Перевод Профессиональный" at bounding box center [240, 205] width 51 height 18
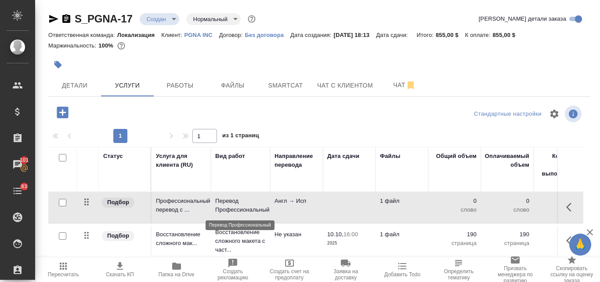
click at [227, 205] on p "Перевод Профессиональный" at bounding box center [240, 205] width 51 height 18
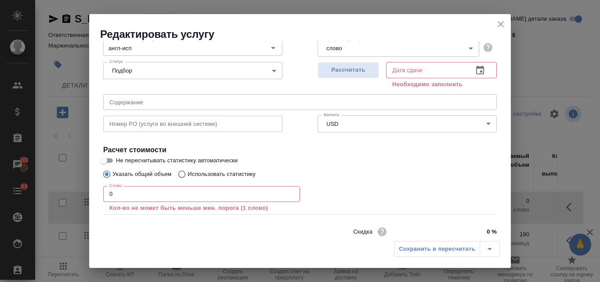
scroll to position [104, 0]
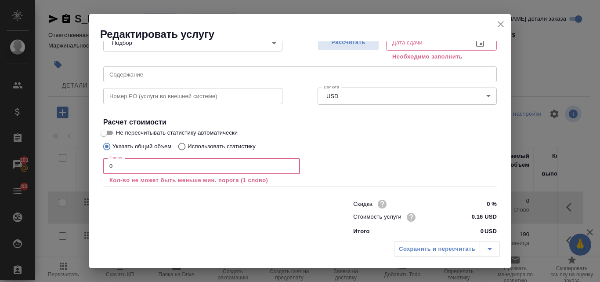
click at [125, 165] on input "0" at bounding box center [201, 166] width 197 height 16
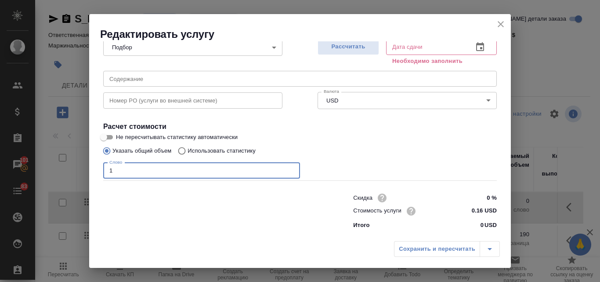
scroll to position [99, 0]
type input "1"
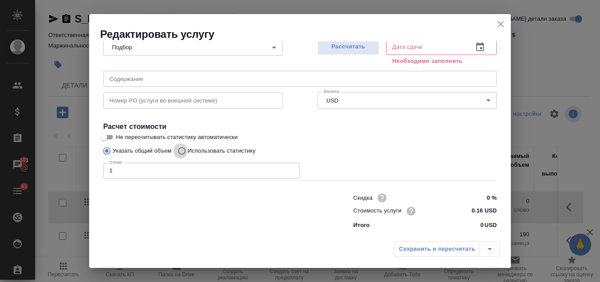
click at [183, 153] on input "Использовать статистику" at bounding box center [181, 150] width 14 height 17
radio input "true"
radio input "false"
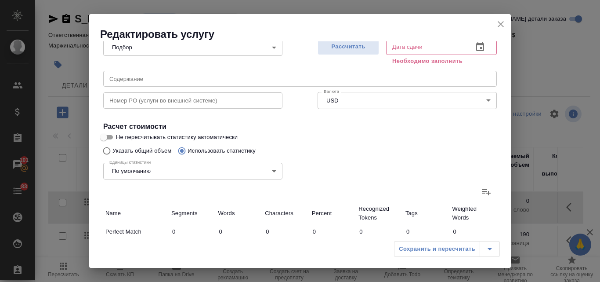
click at [482, 190] on icon at bounding box center [486, 191] width 11 height 11
click at [0, 0] on input "file" at bounding box center [0, 0] width 0 height 0
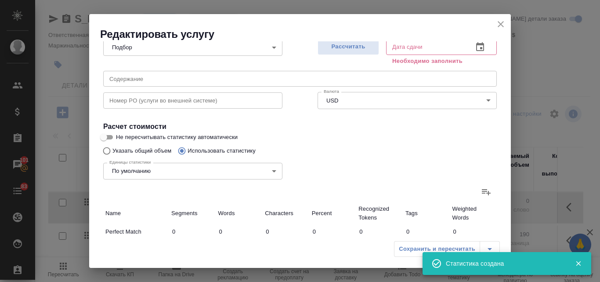
type input "1791"
type input "7329"
type input "42396"
type input "3778"
type input "41004"
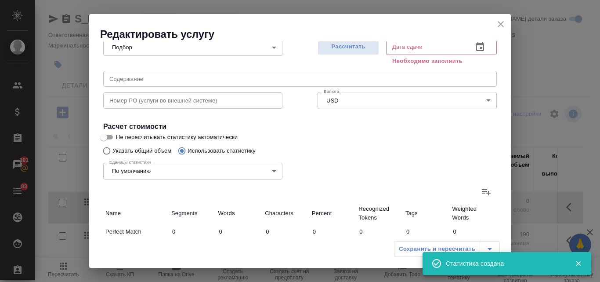
type input "242379"
type input "3778"
type input "41004"
type input "242379"
type input "5569"
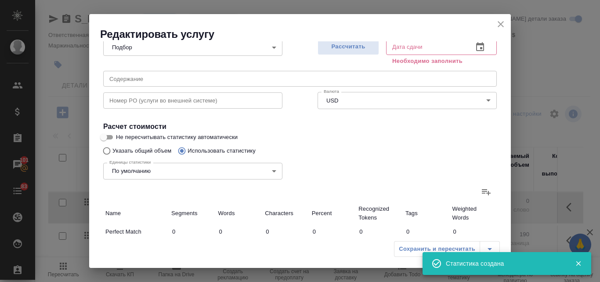
type input "48333"
type input "284775"
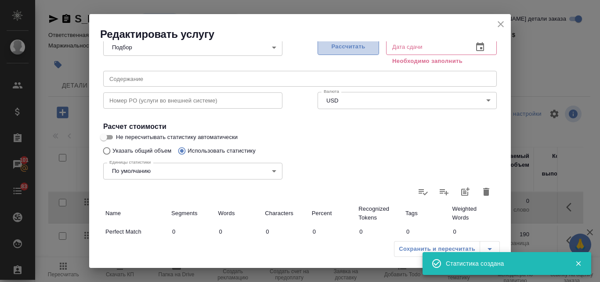
click at [339, 48] on span "Рассчитать" at bounding box center [349, 47] width 52 height 10
type input "[DATE] 10:23"
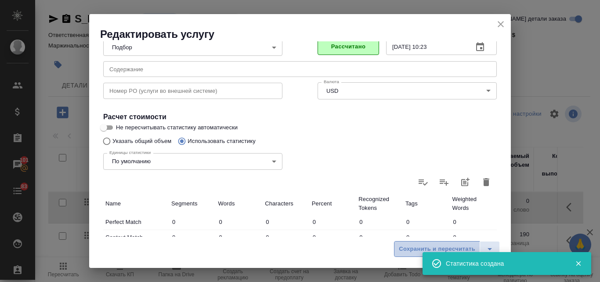
click at [405, 254] on span "Сохранить и пересчитать" at bounding box center [437, 249] width 76 height 10
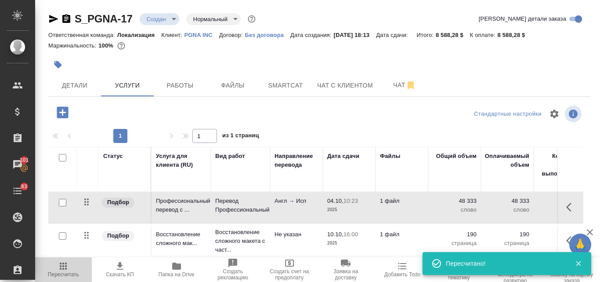
click at [58, 270] on span "Пересчитать" at bounding box center [63, 269] width 46 height 17
click at [339, 237] on p "10.10," at bounding box center [335, 234] width 16 height 7
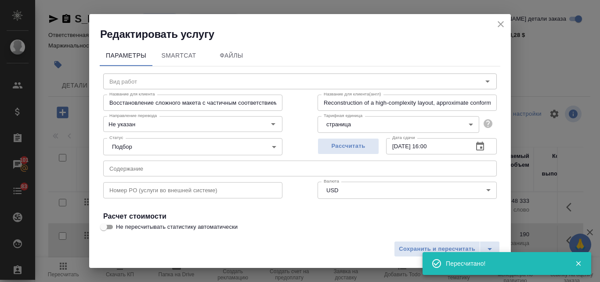
type input "Восстановление сложного макета с частичным соответствием оформлению оригинала"
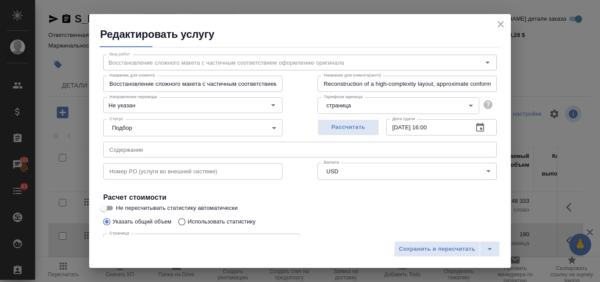
scroll to position [90, 0]
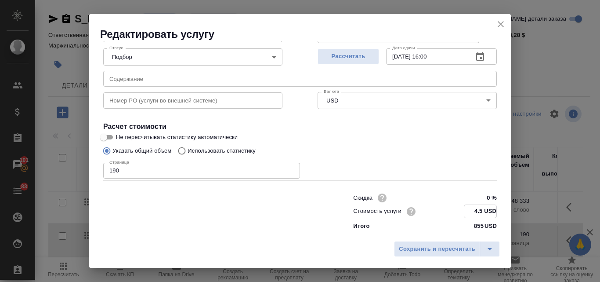
click at [477, 211] on input "4.5 USD" at bounding box center [481, 211] width 32 height 13
type input "4 USD"
type input "3 USD"
click at [436, 245] on span "Сохранить и пересчитать" at bounding box center [437, 249] width 76 height 10
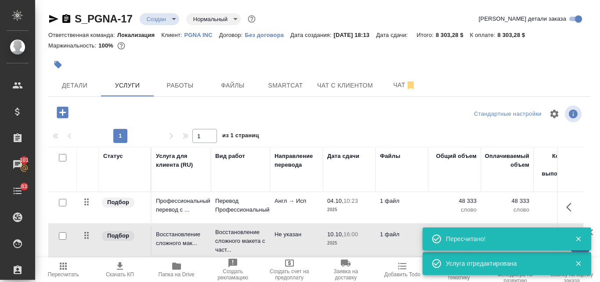
click at [300, 209] on td "Англ → Исп" at bounding box center [296, 207] width 53 height 31
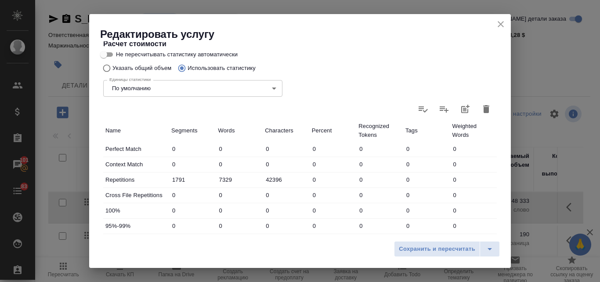
scroll to position [318, 0]
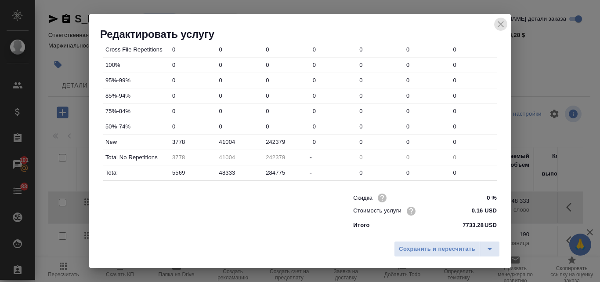
click at [503, 24] on icon "close" at bounding box center [501, 24] width 11 height 11
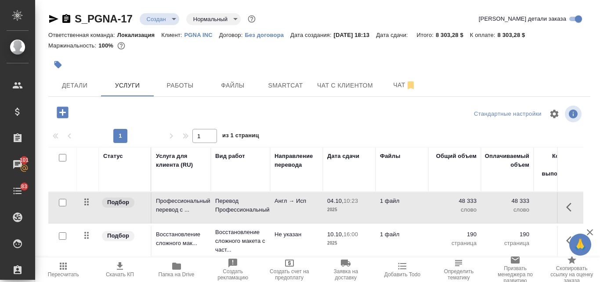
click at [381, 242] on td "1 файл" at bounding box center [402, 240] width 53 height 31
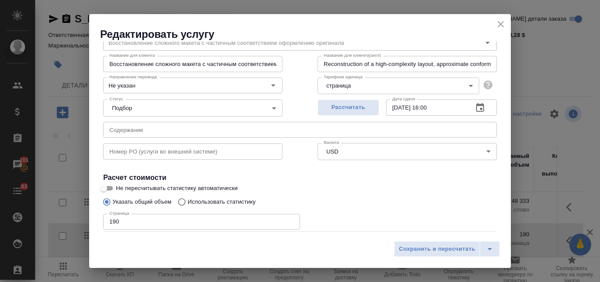
scroll to position [90, 0]
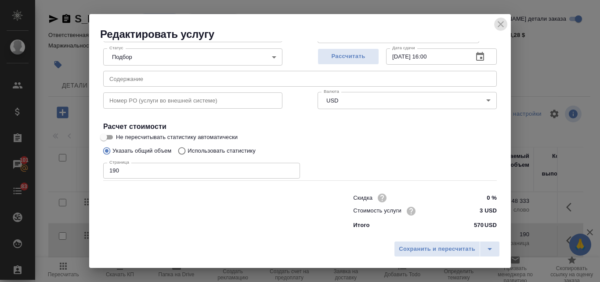
click at [501, 29] on icon "close" at bounding box center [501, 24] width 11 height 11
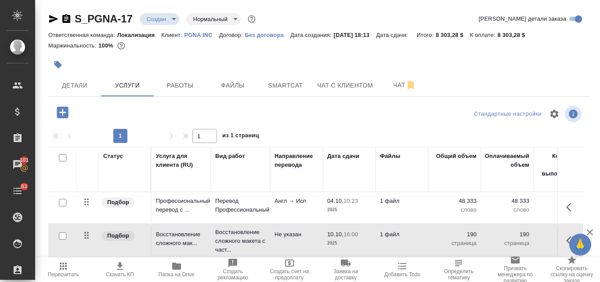
click at [294, 204] on p "Англ → Исп" at bounding box center [297, 200] width 44 height 9
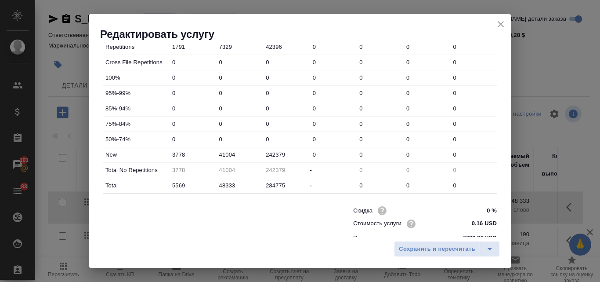
scroll to position [318, 0]
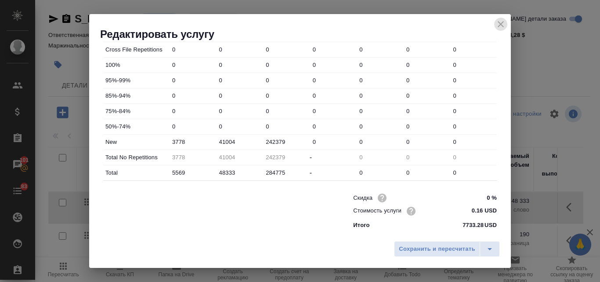
click at [503, 24] on icon "close" at bounding box center [501, 24] width 11 height 11
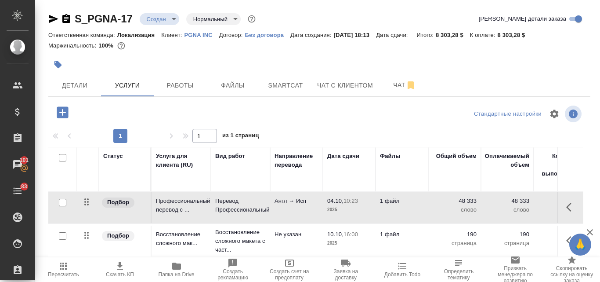
click at [339, 195] on td "04.10, 10:23 2025" at bounding box center [349, 207] width 53 height 31
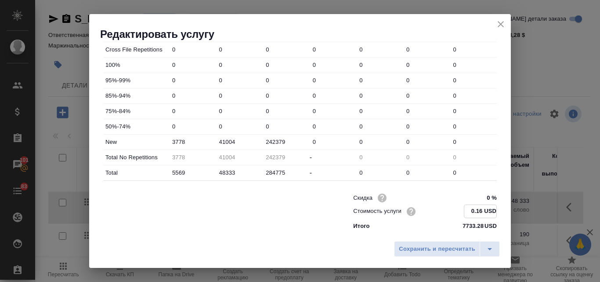
click at [476, 209] on input "0.16 USD" at bounding box center [481, 211] width 32 height 13
type input "0.18 USD"
click at [418, 250] on span "Сохранить и пересчитать" at bounding box center [437, 249] width 76 height 10
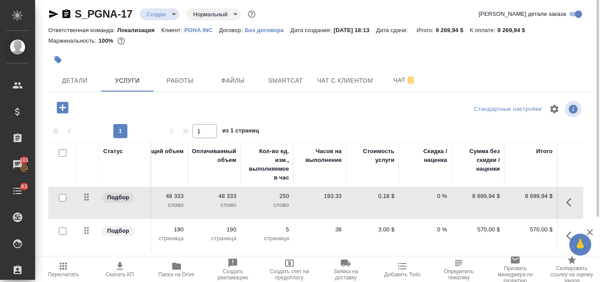
scroll to position [0, 0]
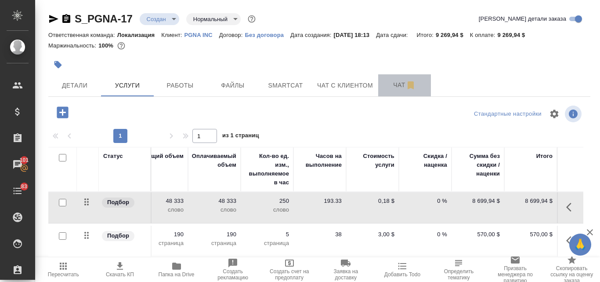
click at [399, 91] on button "Чат" at bounding box center [404, 85] width 53 height 22
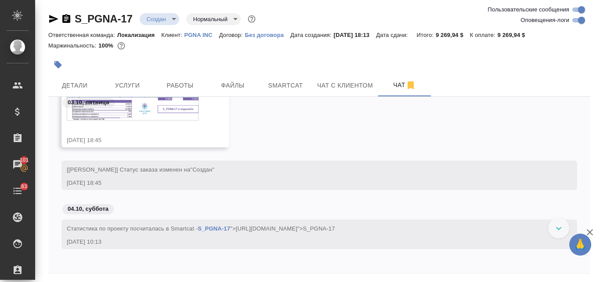
scroll to position [478, 0]
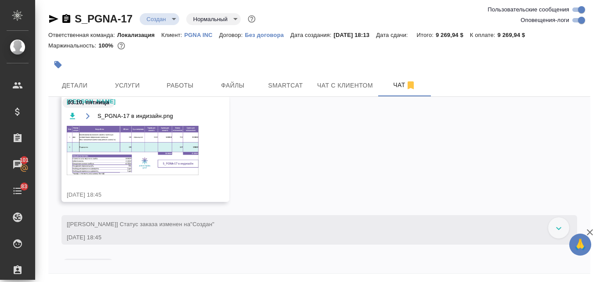
click at [124, 147] on img at bounding box center [133, 150] width 132 height 49
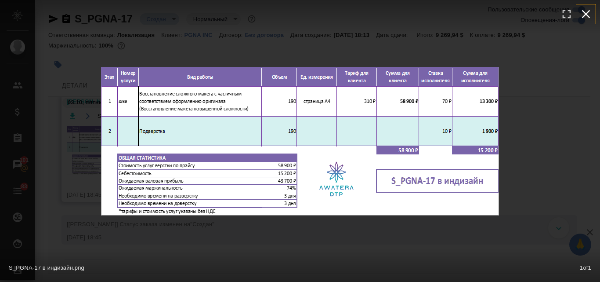
click at [584, 13] on icon "button" at bounding box center [586, 14] width 14 height 14
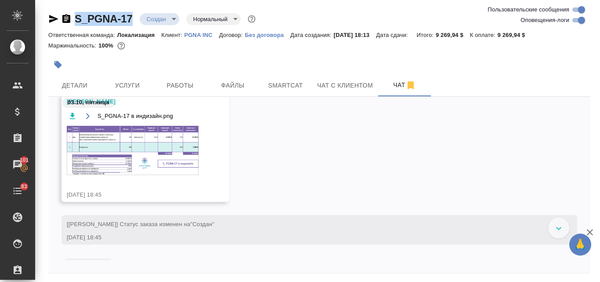
drag, startPoint x: 134, startPoint y: 20, endPoint x: 77, endPoint y: 15, distance: 57.8
click at [77, 15] on div "S_PGNA-17 Создан new Нормальный normal" at bounding box center [152, 19] width 209 height 14
copy link "S_PGNA-17"
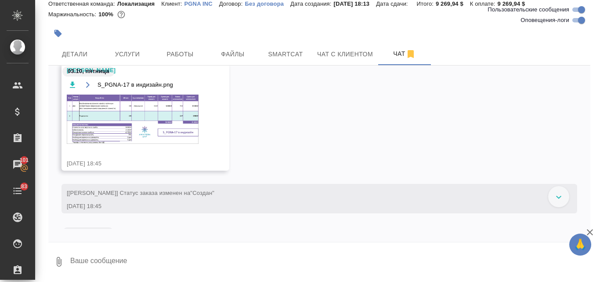
click at [142, 262] on textarea at bounding box center [329, 262] width 521 height 30
type textarea "C"
click at [142, 259] on textarea "Спасибо, про исходнтки" at bounding box center [322, 262] width 507 height 30
click at [152, 258] on textarea "[DEMOGRAPHIC_DATA], про исходники" at bounding box center [322, 262] width 507 height 30
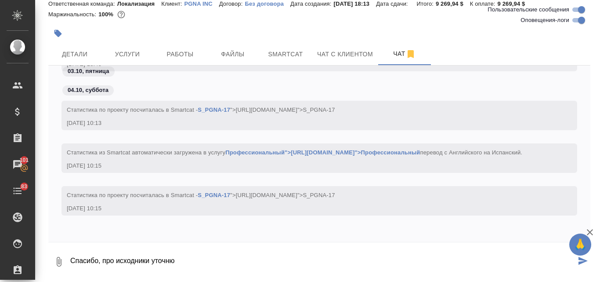
scroll to position [629, 0]
click at [69, 262] on button "0" at bounding box center [58, 262] width 21 height 30
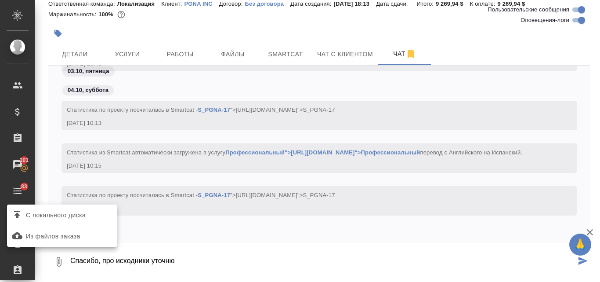
click at [72, 258] on div at bounding box center [300, 141] width 600 height 282
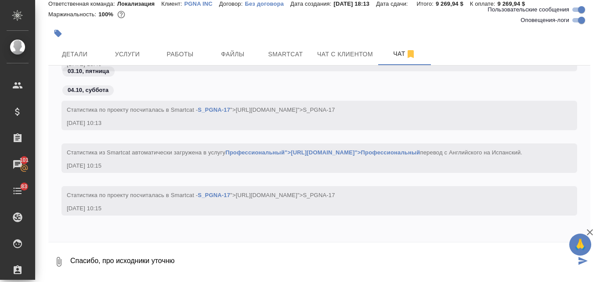
click at [71, 258] on textarea "Спасибо, про исходники уточню" at bounding box center [322, 262] width 507 height 30
type textarea "[PERSON_NAME], спасибо, про исходники уточню"
click at [579, 261] on icon "submit" at bounding box center [583, 261] width 9 height 8
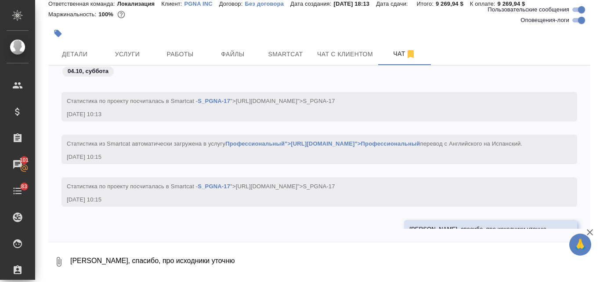
scroll to position [671, 0]
